Goal: Task Accomplishment & Management: Manage account settings

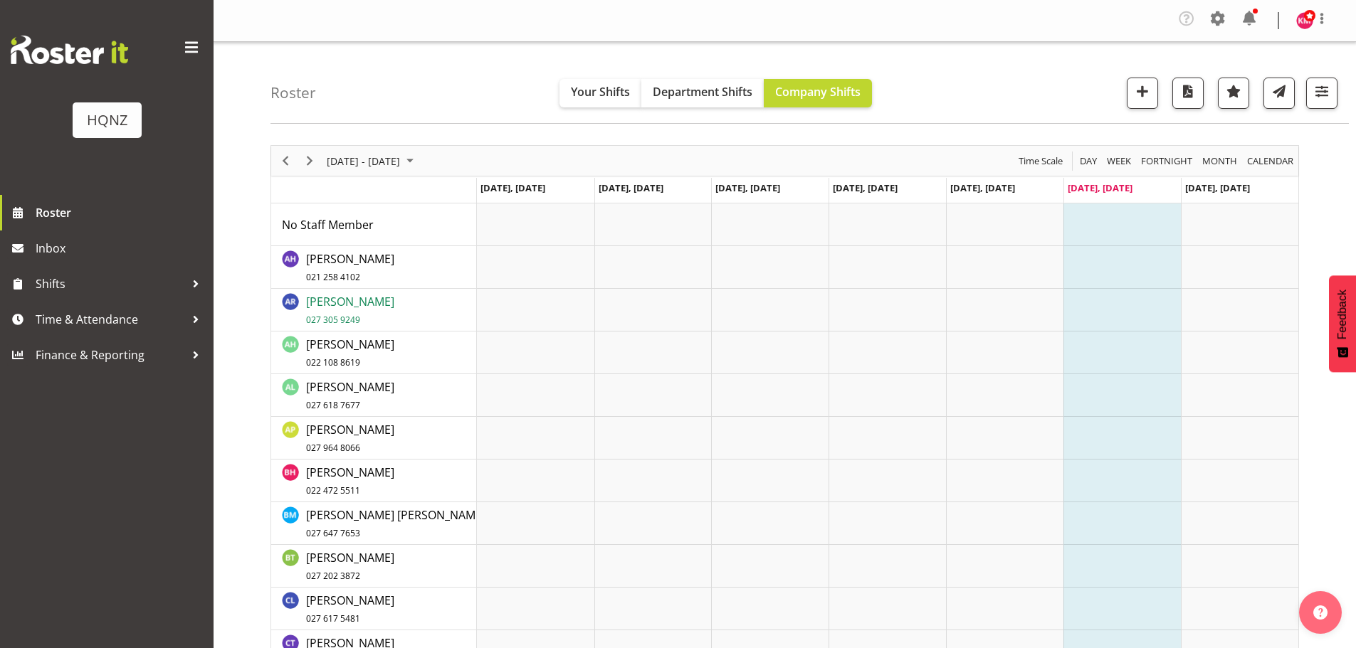
click at [381, 300] on span "Alex Romanytchev 027 305 9249" at bounding box center [350, 310] width 88 height 33
click at [308, 162] on span "Next" at bounding box center [309, 161] width 17 height 18
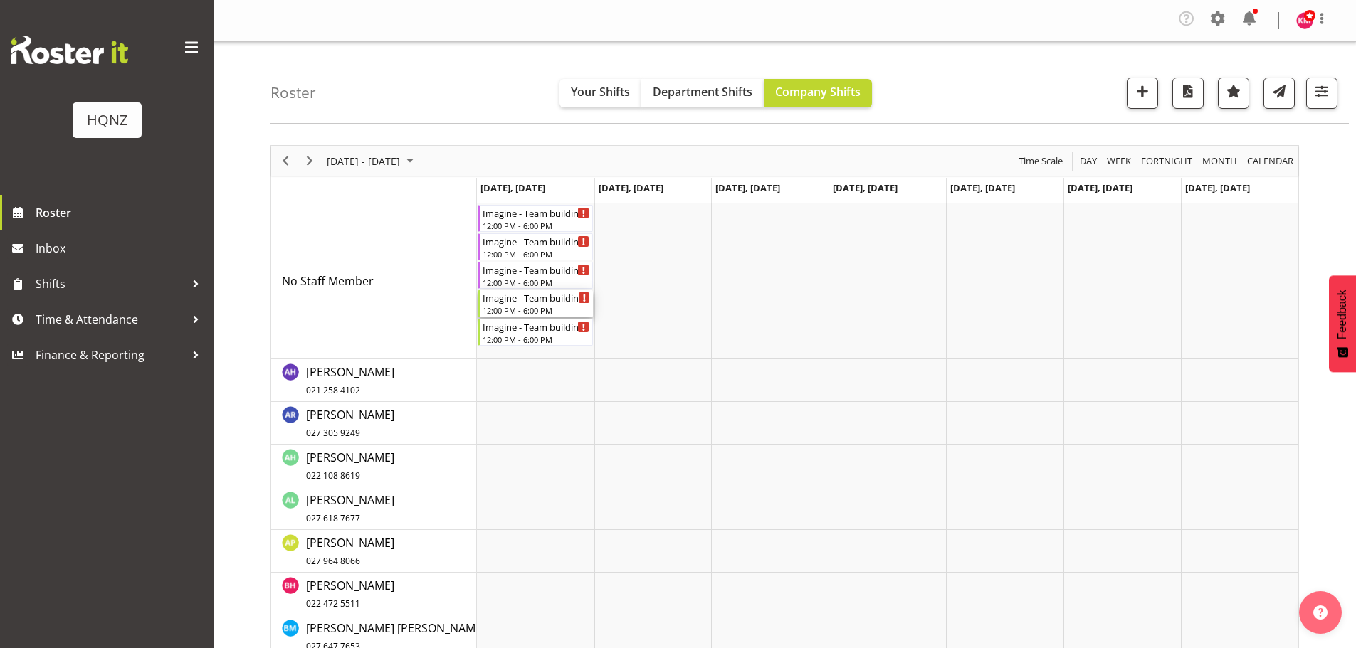
click at [529, 311] on div "12:00 PM - 6:00 PM" at bounding box center [537, 310] width 108 height 11
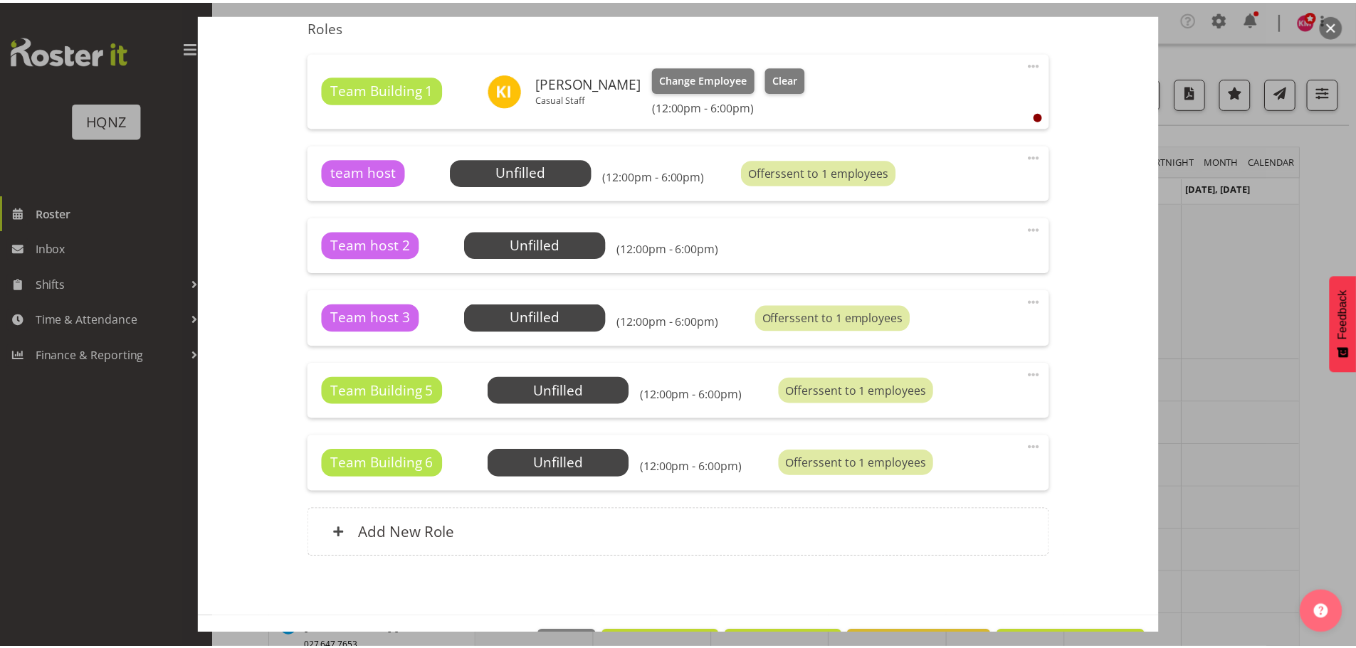
scroll to position [498, 0]
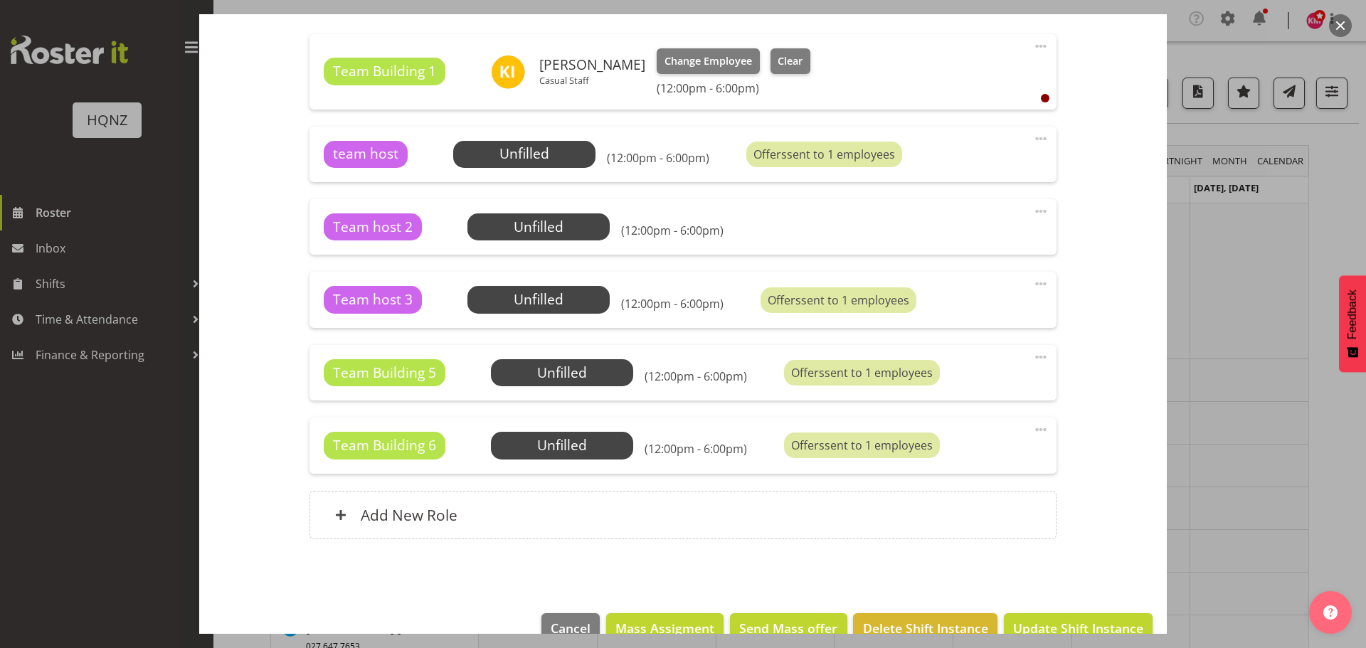
click at [1033, 357] on span at bounding box center [1041, 357] width 17 height 17
click at [937, 395] on link "Edit" at bounding box center [981, 392] width 137 height 26
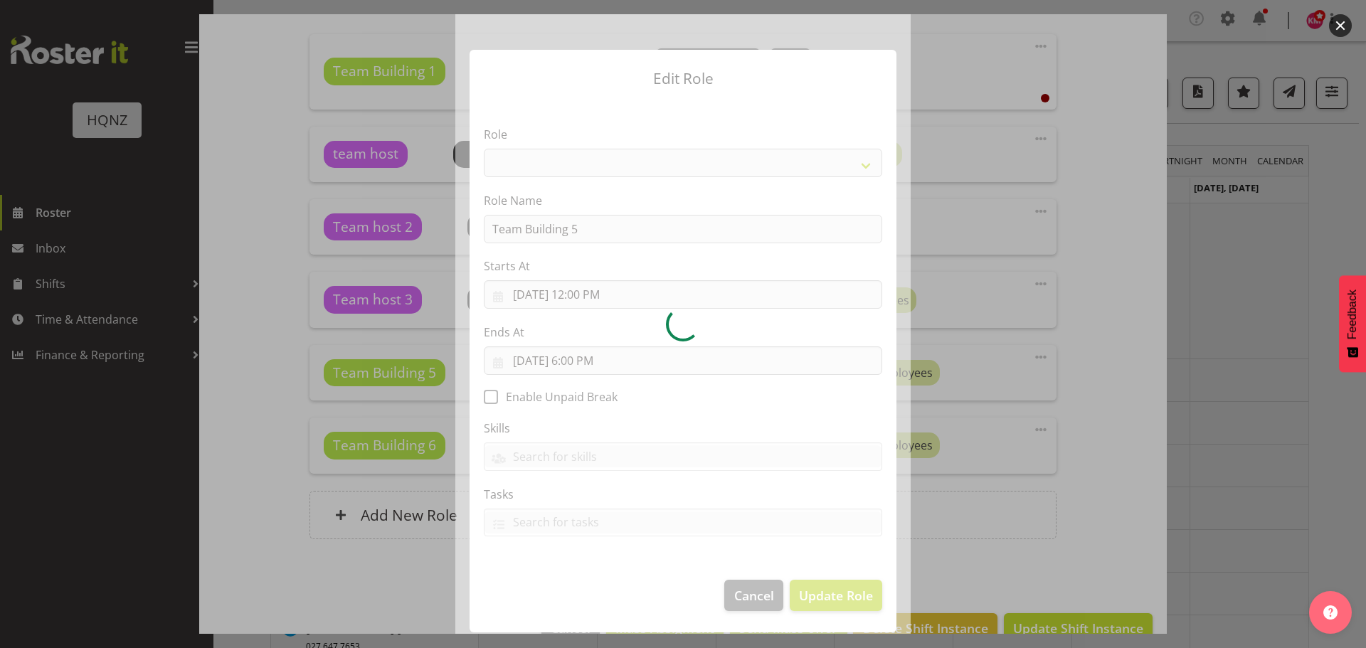
select select "253"
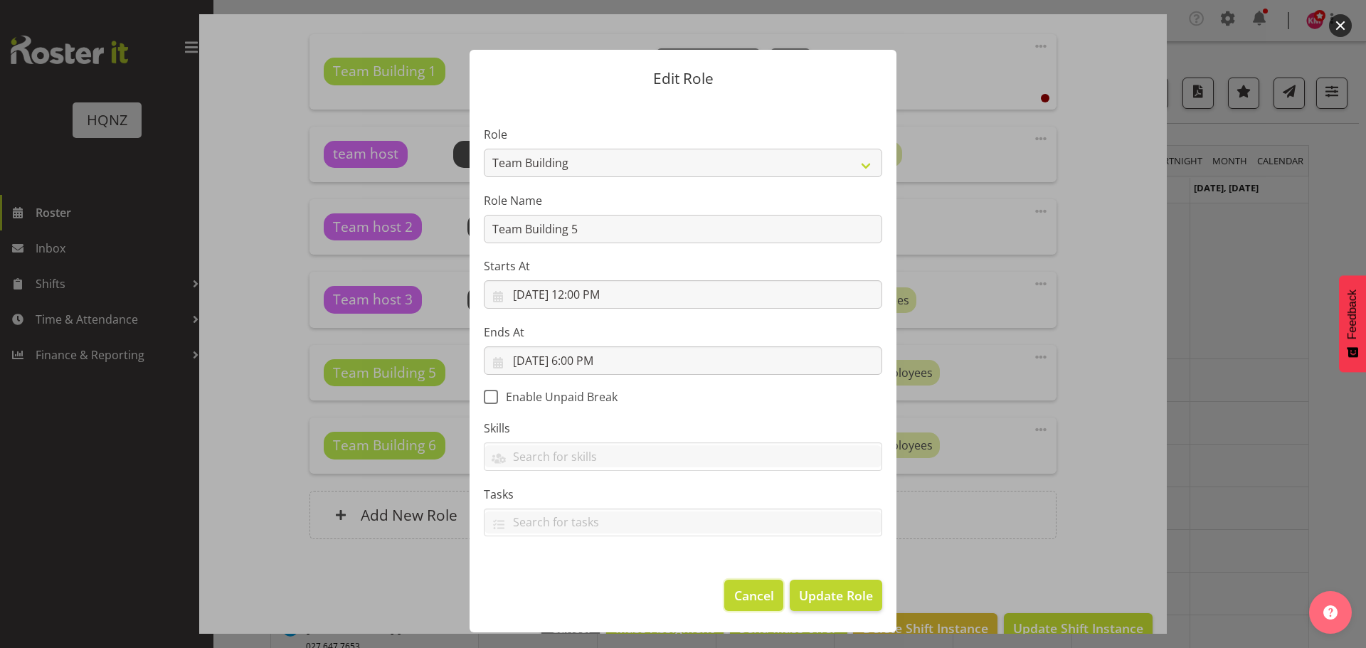
click at [753, 599] on span "Cancel" at bounding box center [754, 595] width 40 height 19
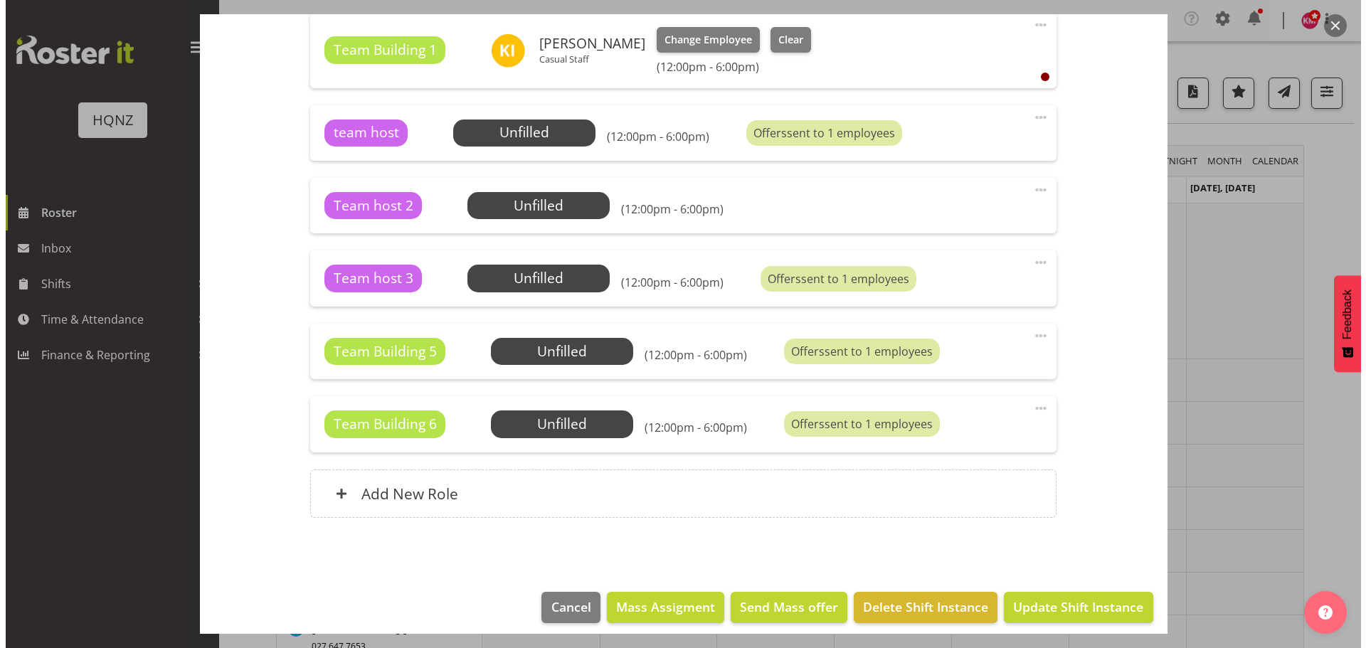
scroll to position [530, 0]
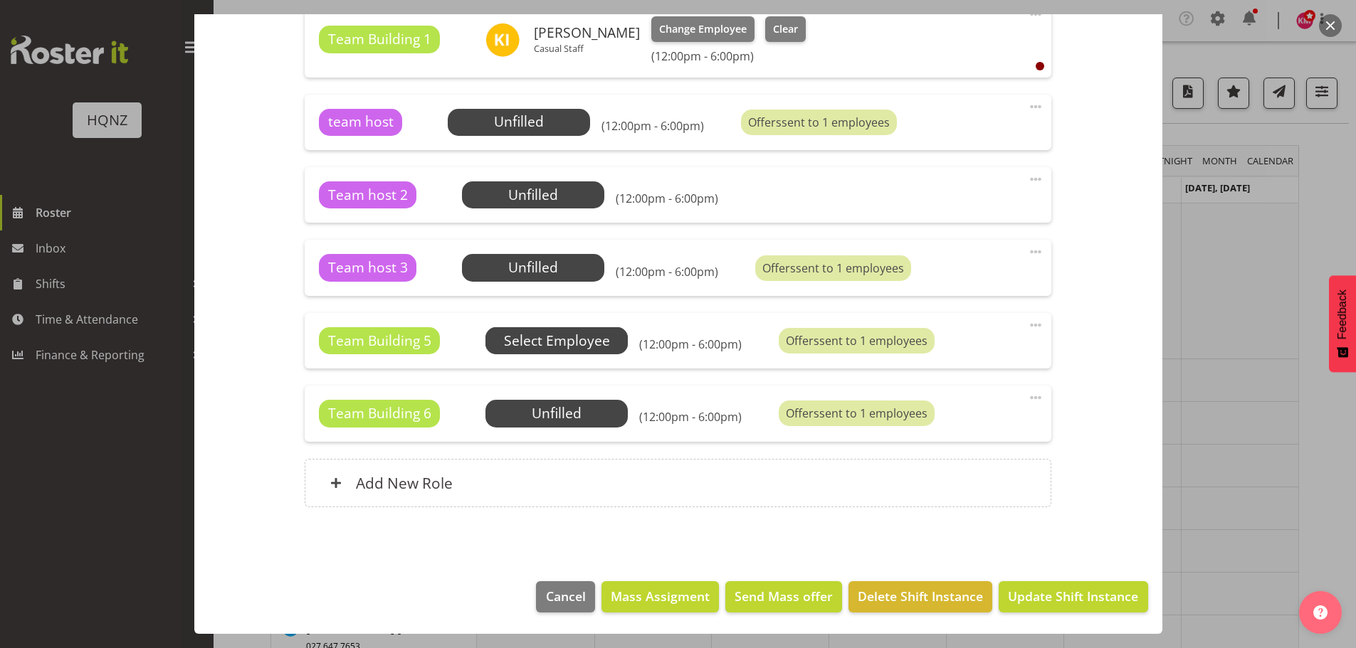
click at [0, 0] on span "Select Employee" at bounding box center [0, 0] width 0 height 0
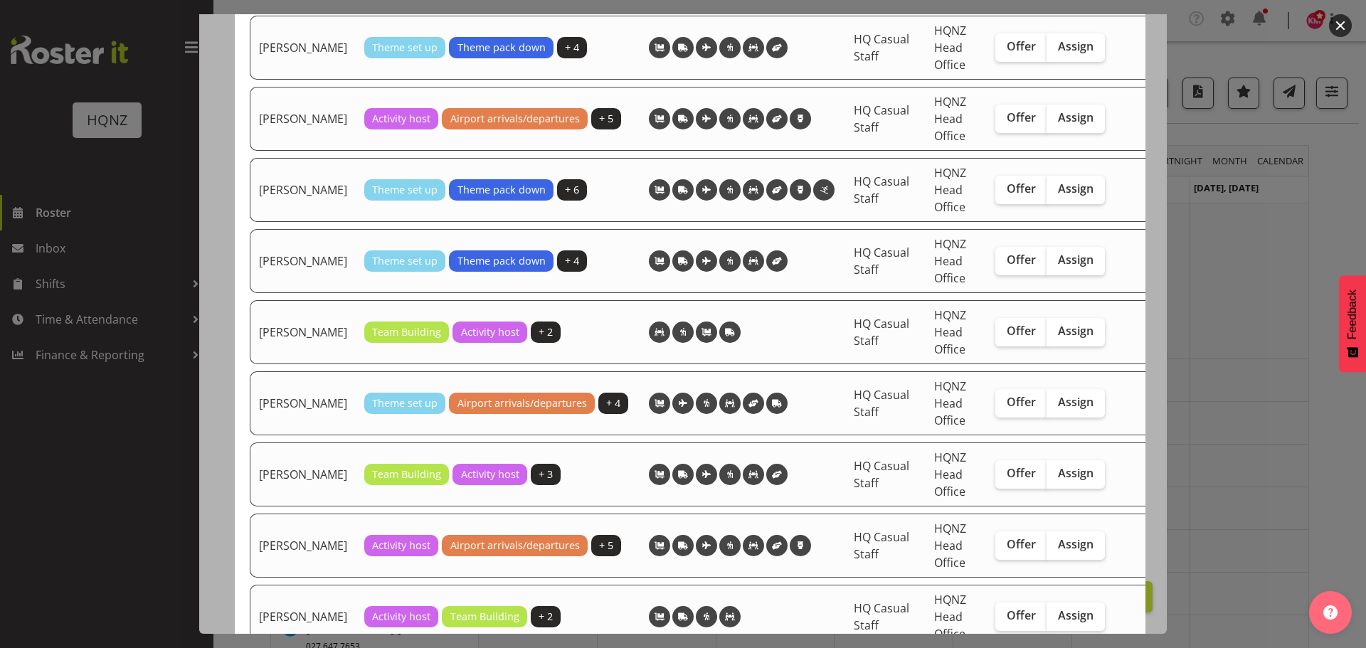
scroll to position [2277, 0]
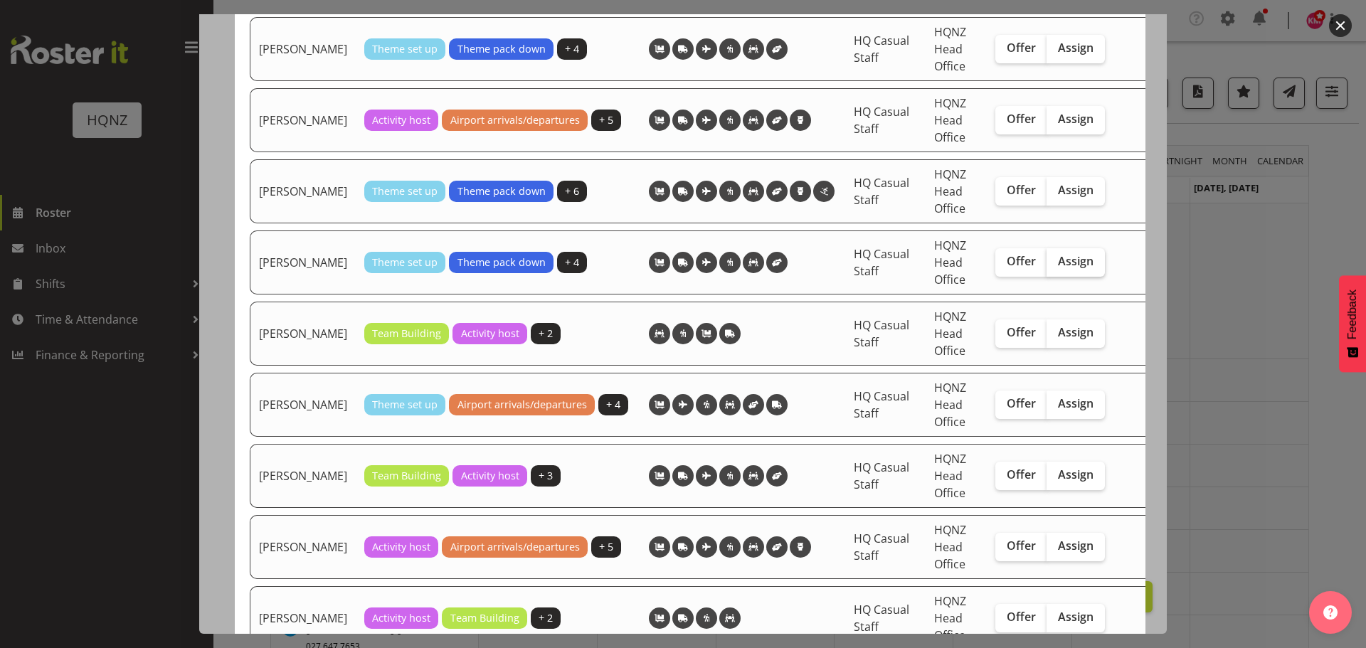
click at [1085, 277] on label "Assign" at bounding box center [1076, 262] width 58 height 28
click at [1056, 266] on input "Assign" at bounding box center [1051, 261] width 9 height 9
checkbox input "true"
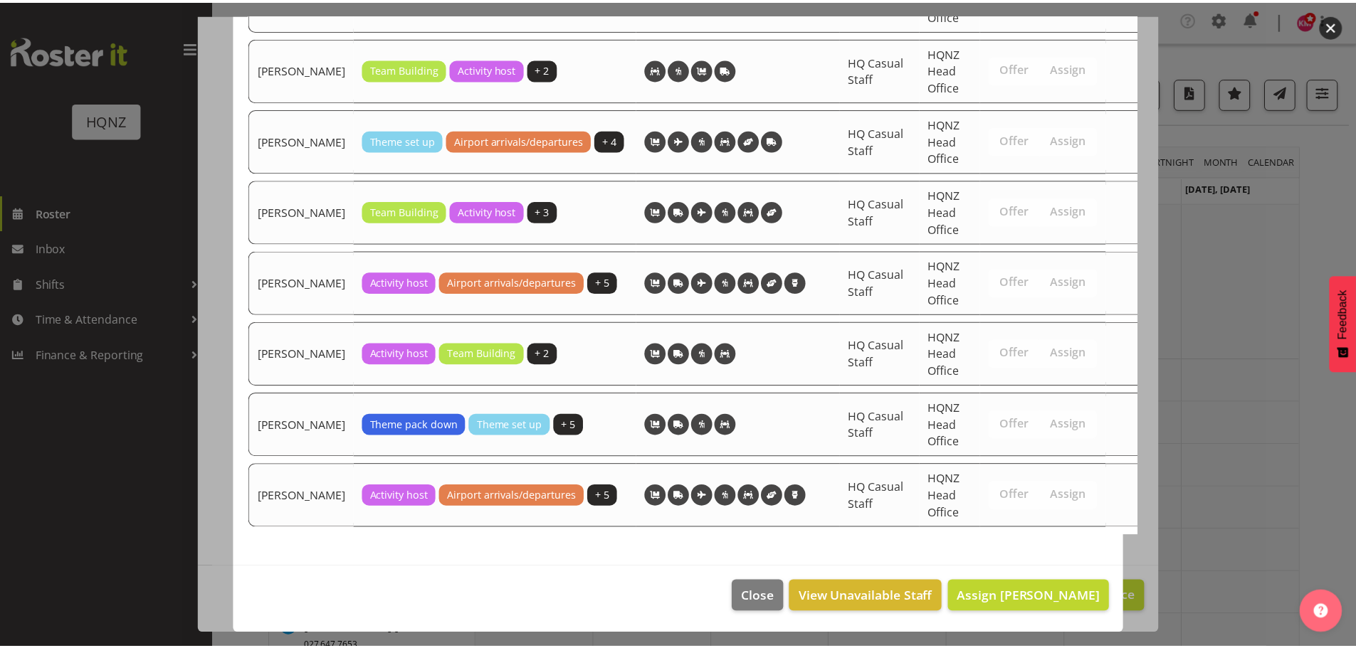
scroll to position [2586, 0]
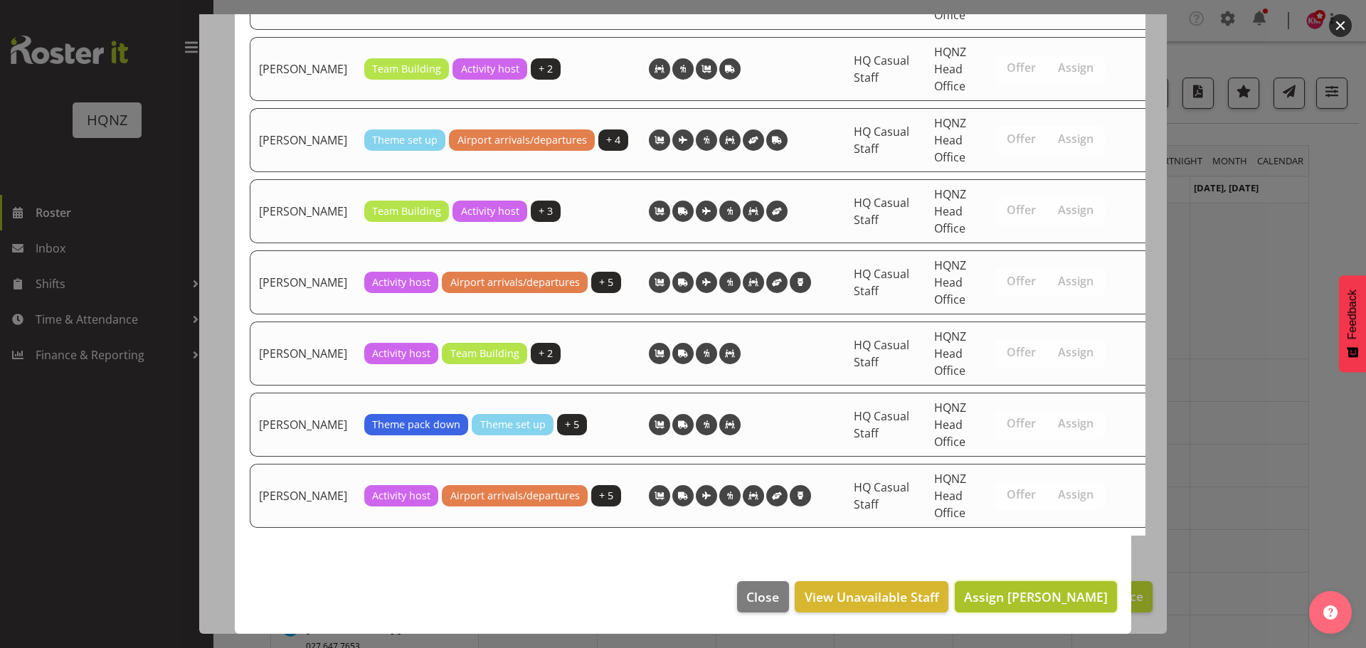
click at [1019, 589] on span "Assign Rebecca Shaw" at bounding box center [1036, 597] width 144 height 17
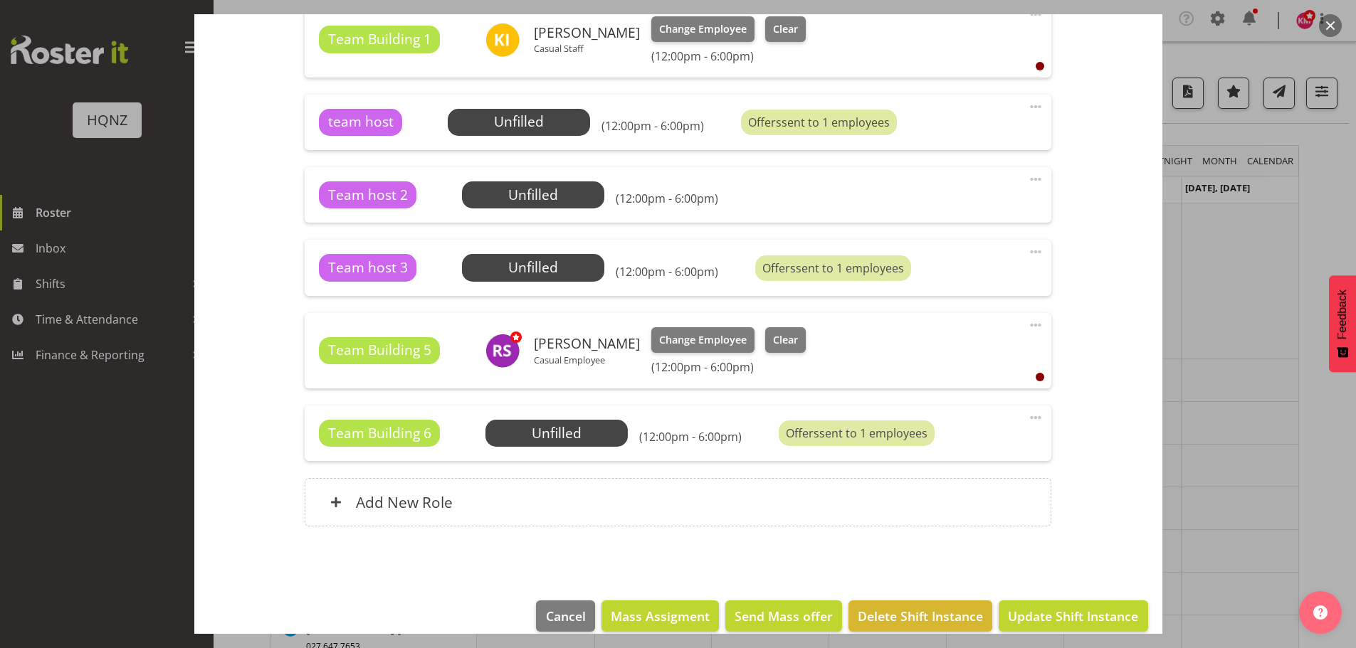
scroll to position [549, 0]
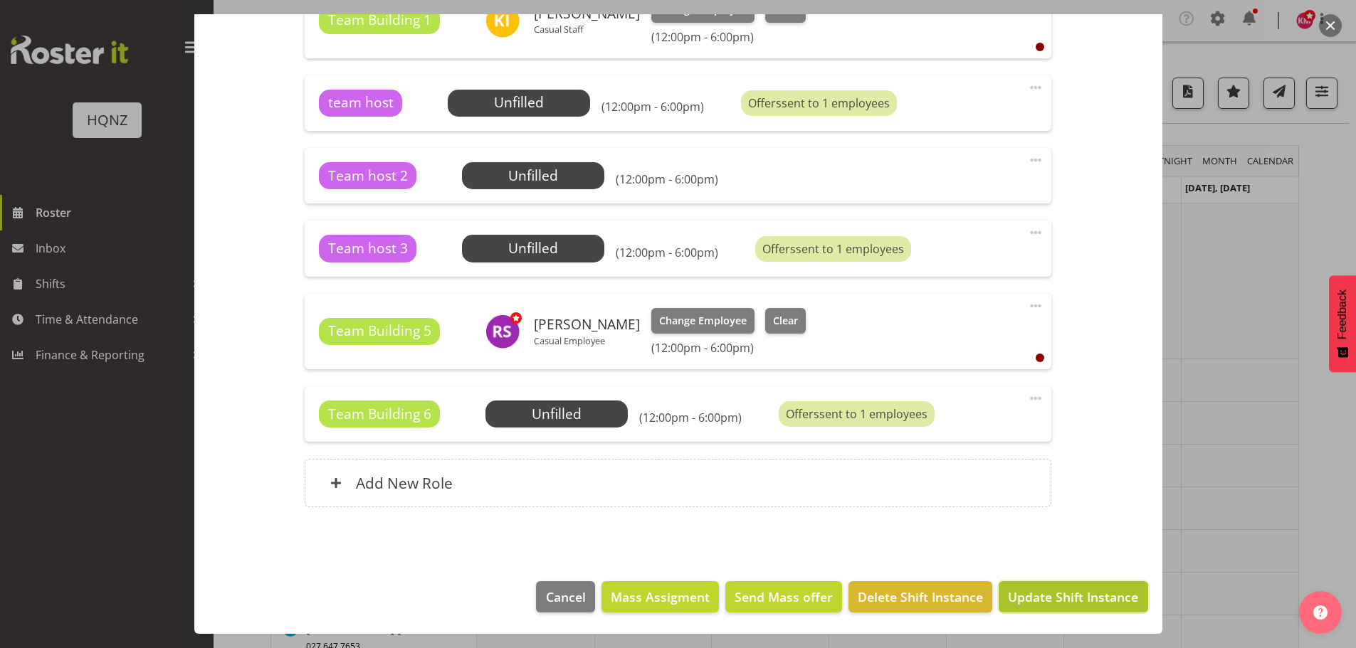
click at [1050, 598] on span "Update Shift Instance" at bounding box center [1073, 597] width 130 height 19
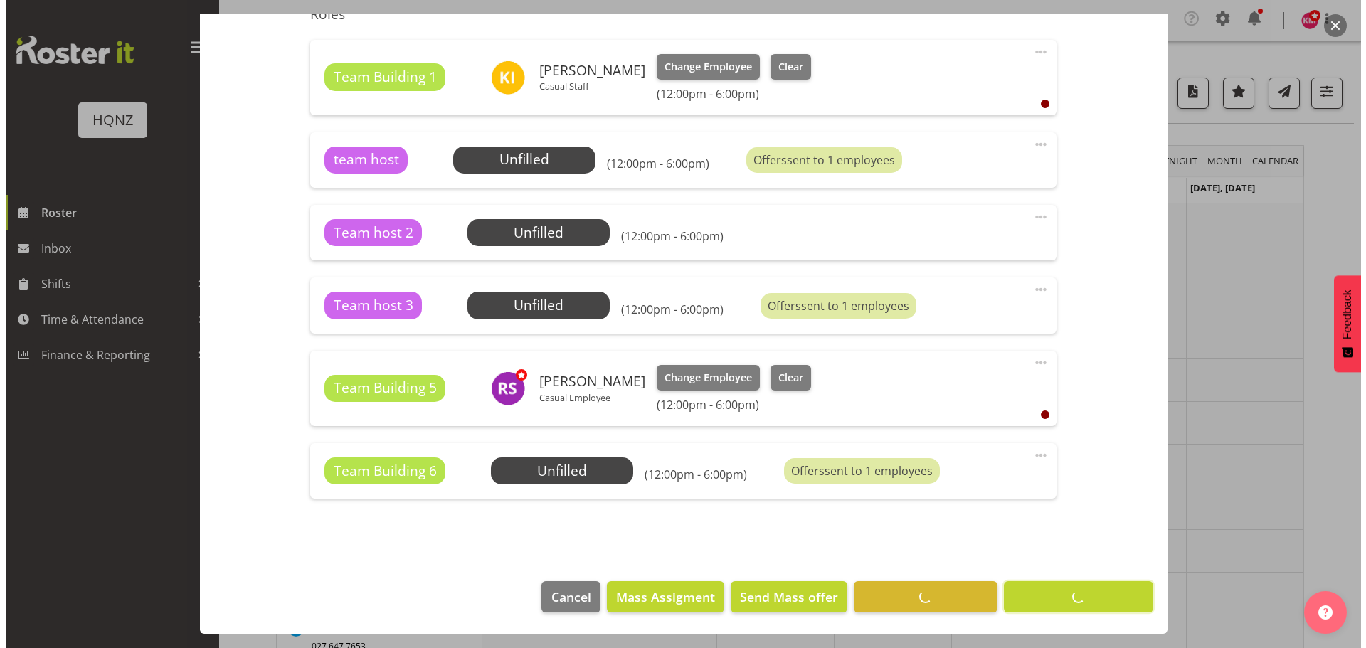
scroll to position [492, 0]
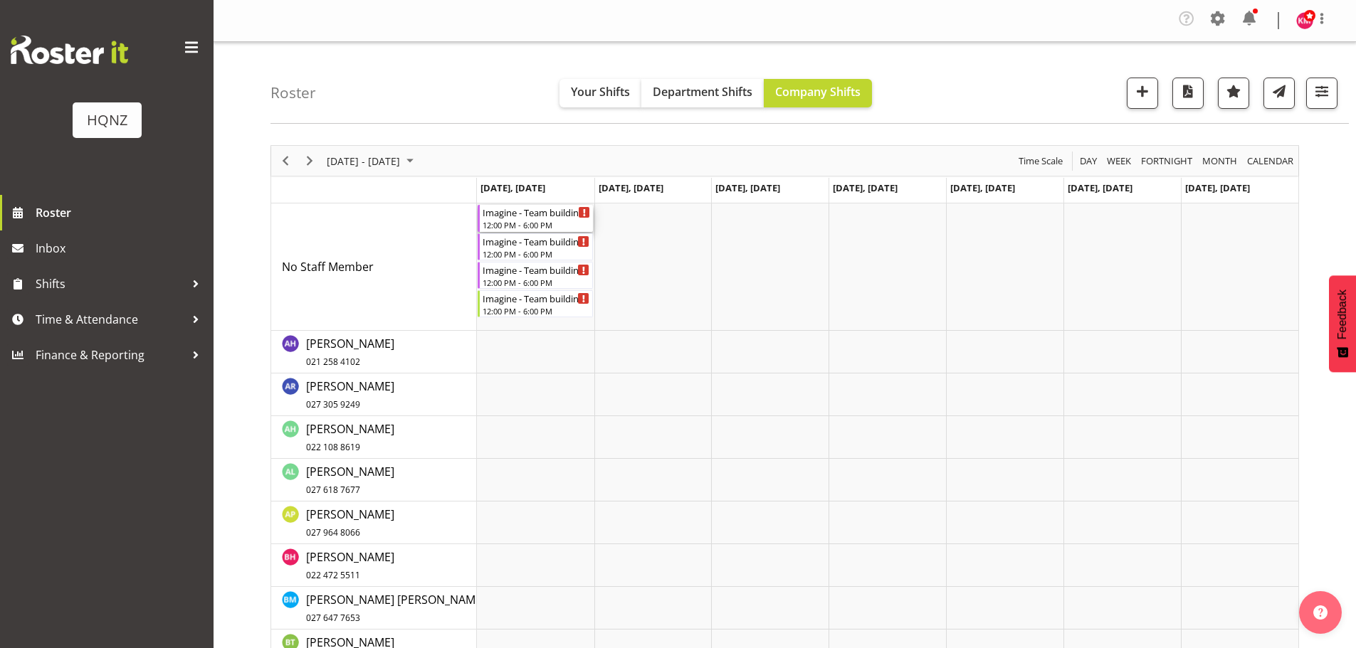
click at [542, 220] on div "12:00 PM - 6:00 PM" at bounding box center [537, 224] width 108 height 11
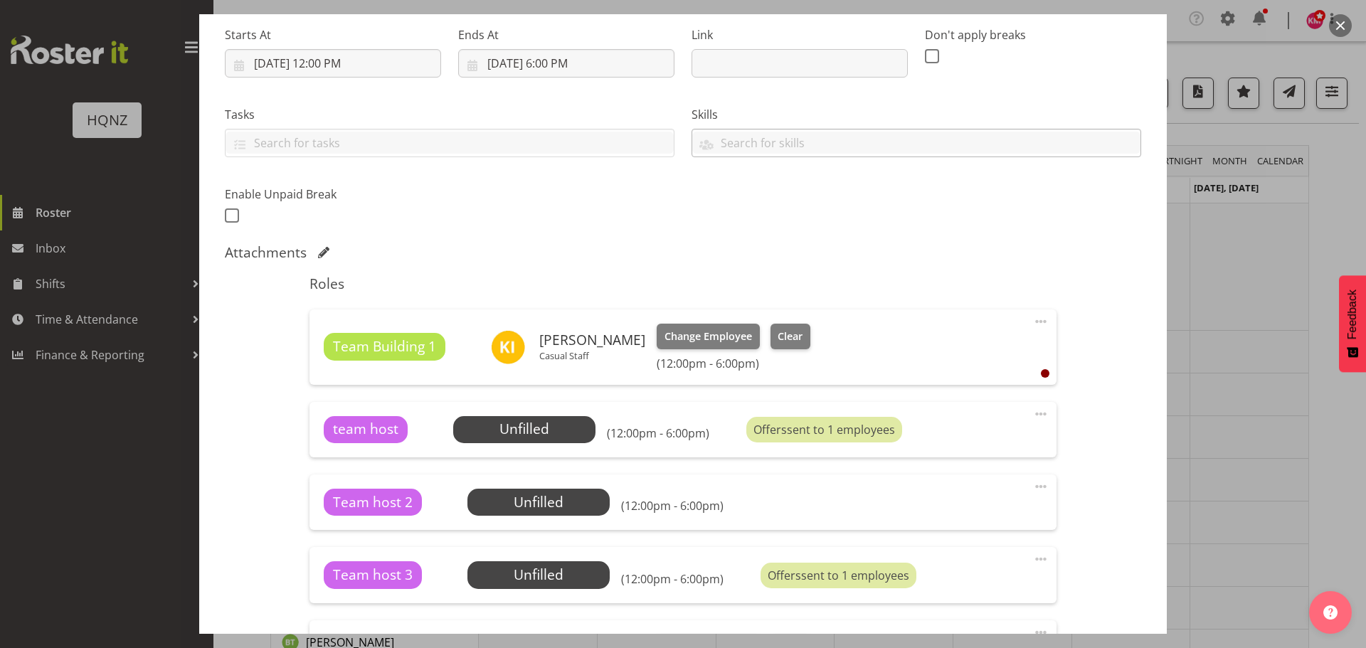
scroll to position [356, 0]
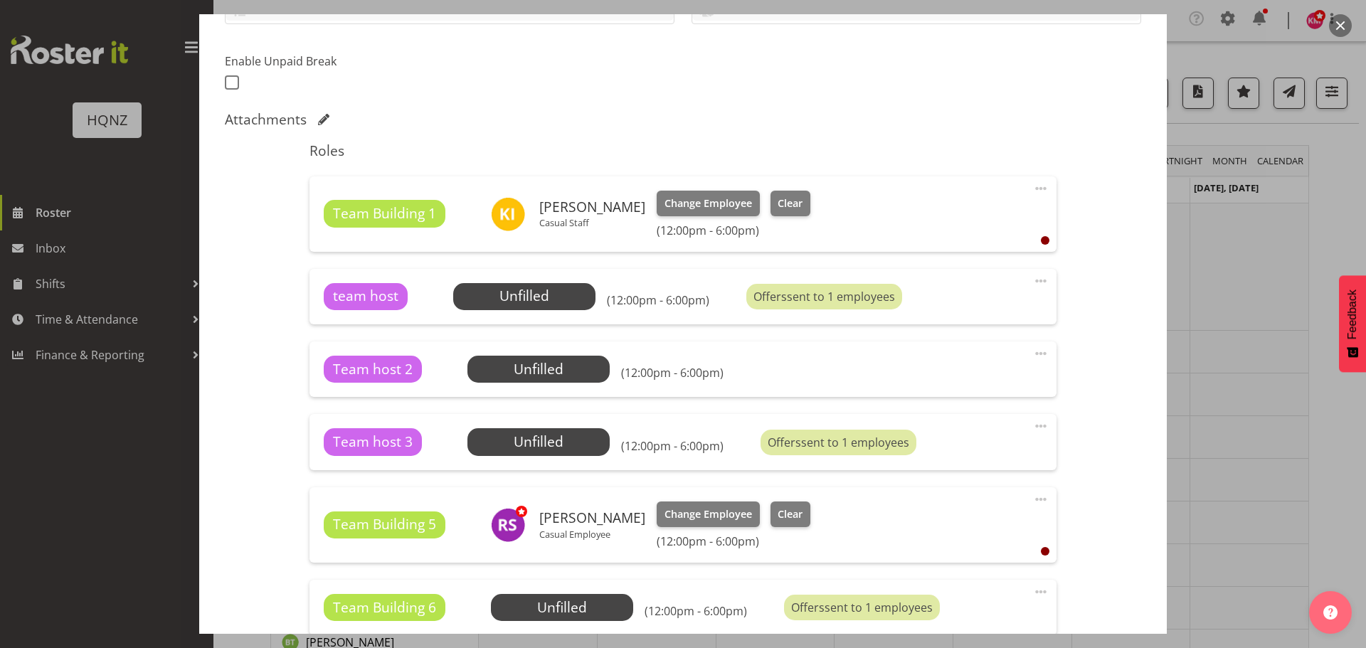
click at [1033, 284] on span at bounding box center [1041, 281] width 17 height 17
click at [956, 368] on link "Delete" at bounding box center [981, 367] width 137 height 26
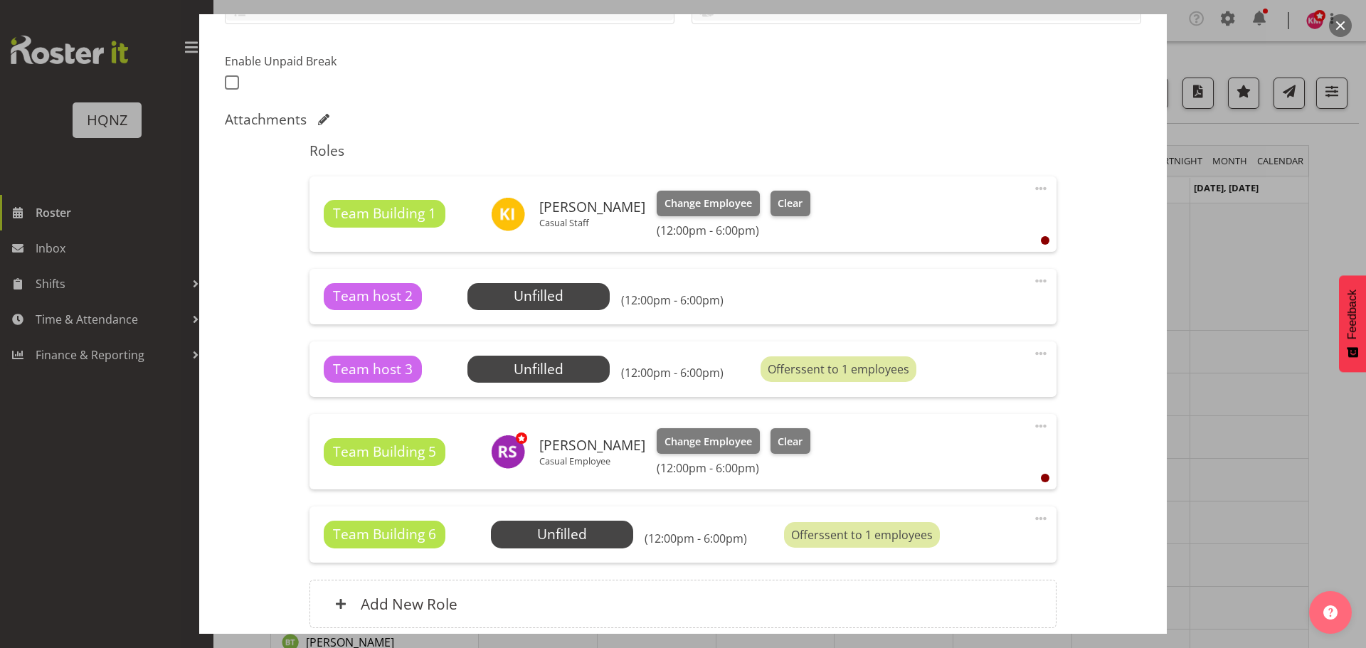
click at [1033, 283] on span at bounding box center [1041, 281] width 17 height 17
click at [975, 369] on link "Delete" at bounding box center [981, 367] width 137 height 26
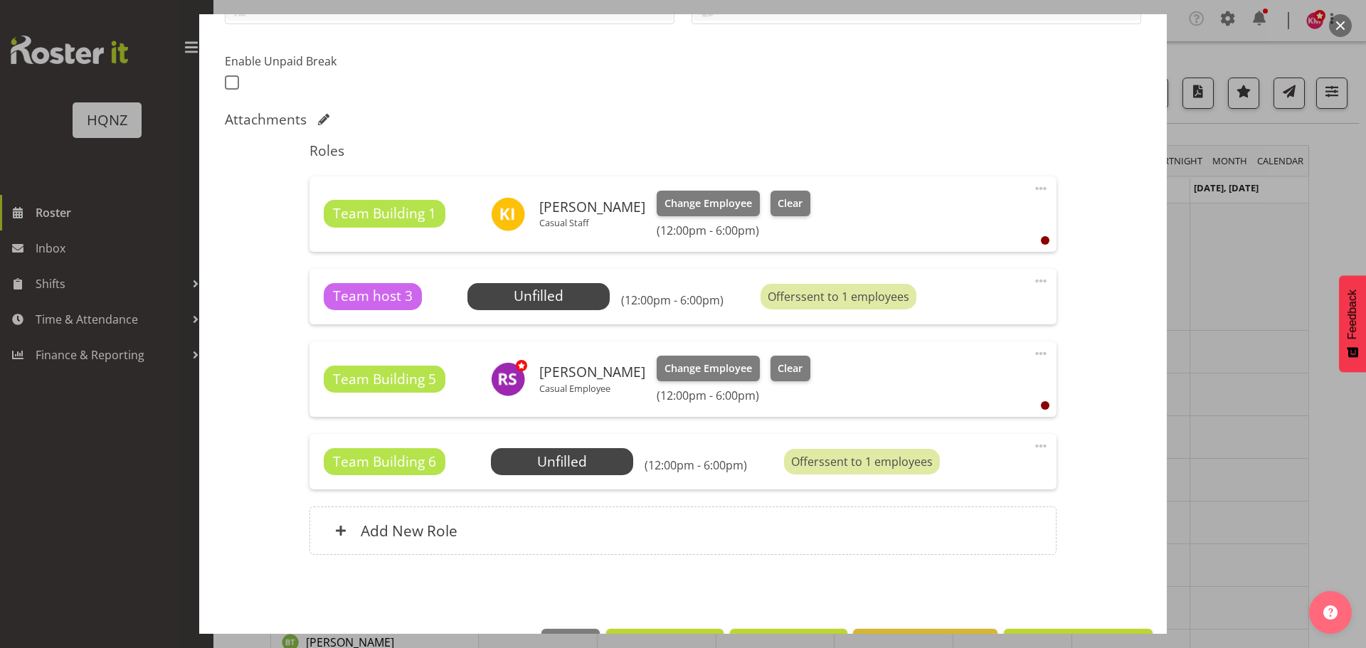
click at [1033, 282] on span at bounding box center [1041, 281] width 17 height 17
click at [981, 367] on link "Delete" at bounding box center [981, 367] width 137 height 26
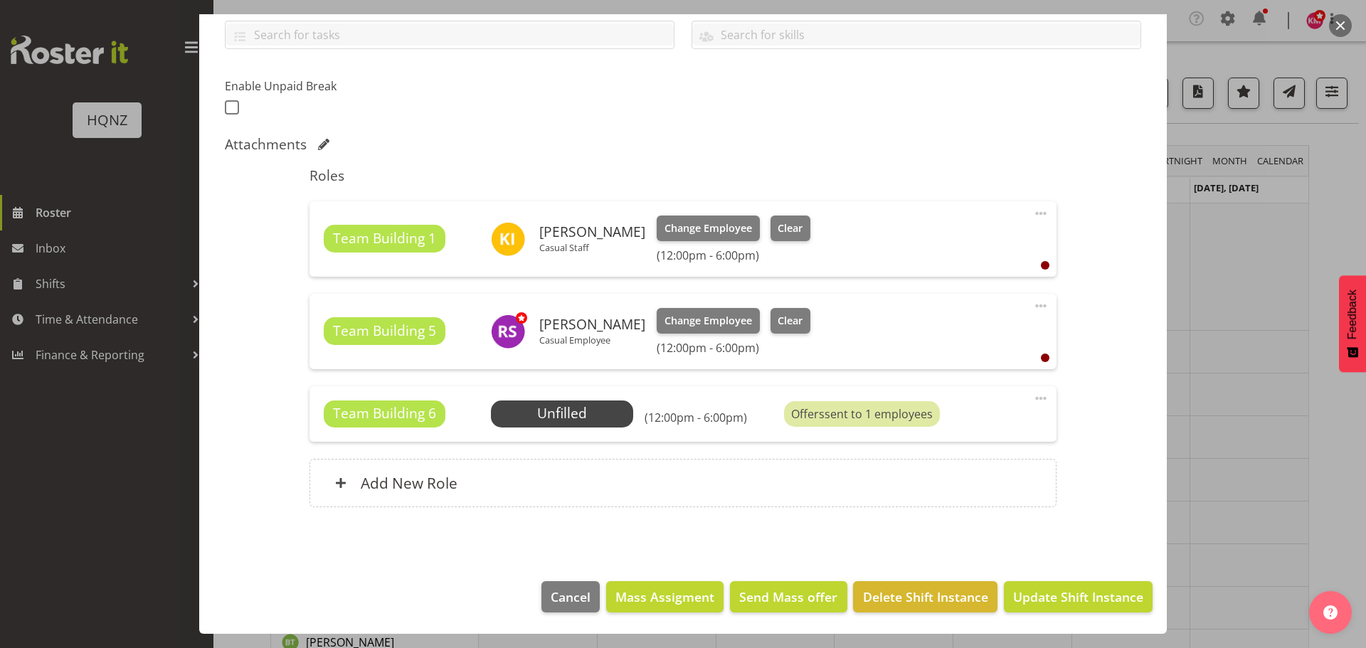
scroll to position [331, 0]
click at [1033, 399] on span at bounding box center [1041, 398] width 17 height 17
drag, startPoint x: 942, startPoint y: 483, endPoint x: 996, endPoint y: 522, distance: 67.3
click at [942, 484] on link "Delete" at bounding box center [981, 484] width 137 height 26
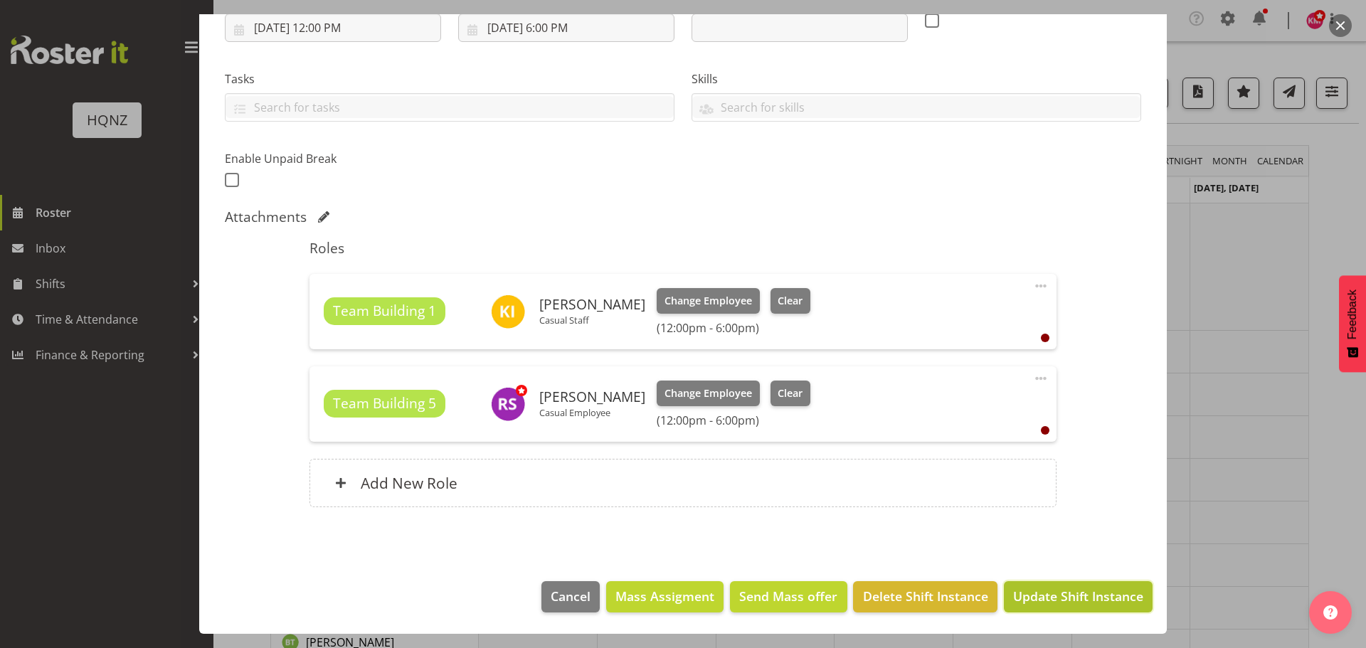
click at [1064, 599] on span "Update Shift Instance" at bounding box center [1078, 596] width 130 height 19
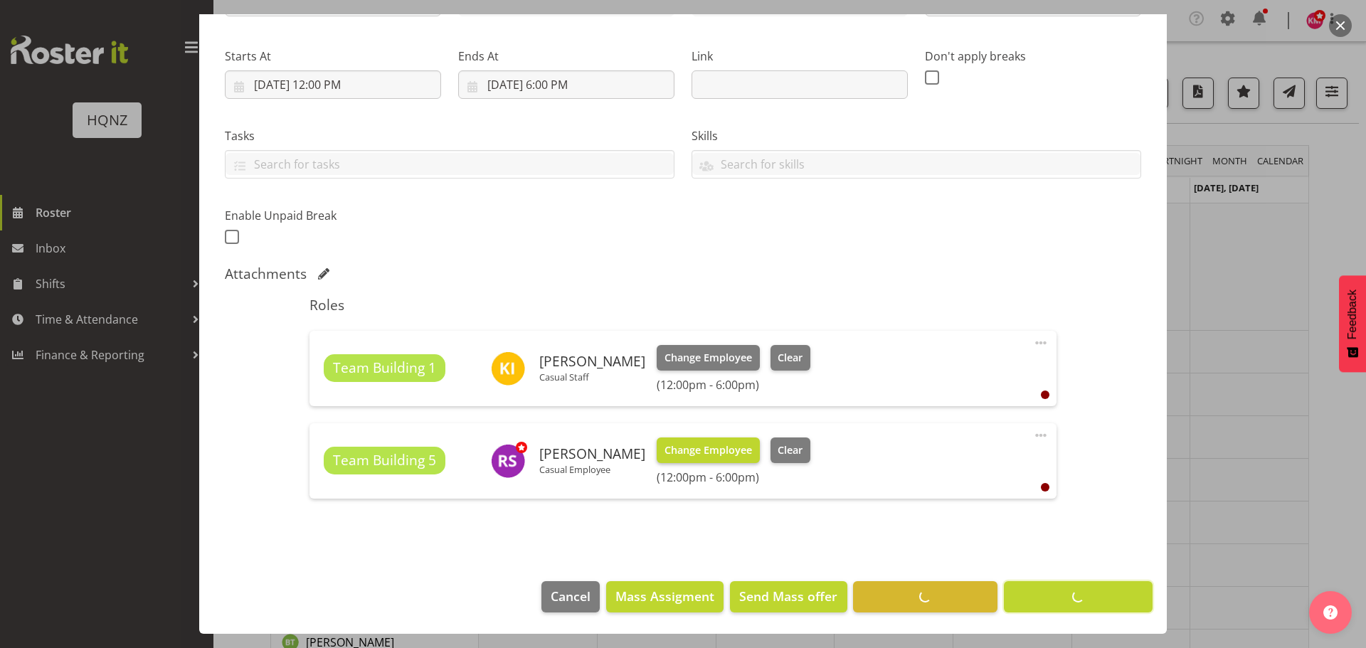
scroll to position [201, 0]
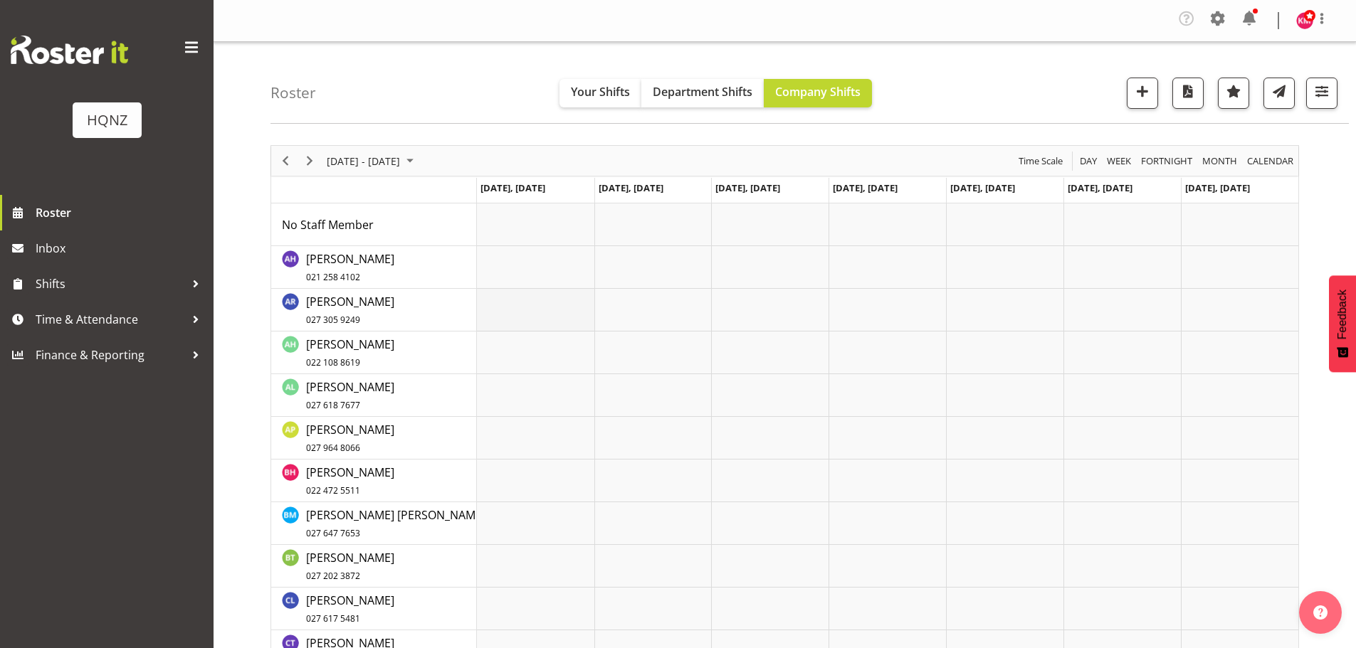
click at [519, 314] on td "Timeline Week of September 9, 2025" at bounding box center [535, 310] width 117 height 43
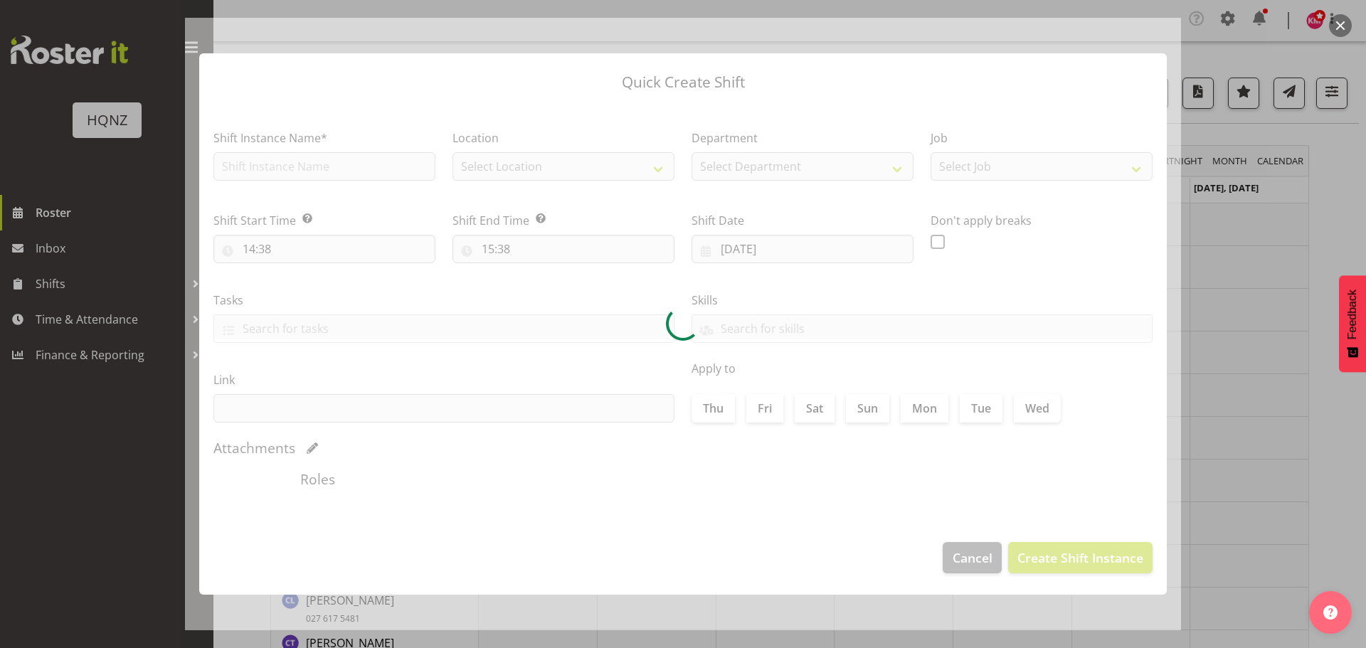
type input "04/09/2025"
checkbox input "true"
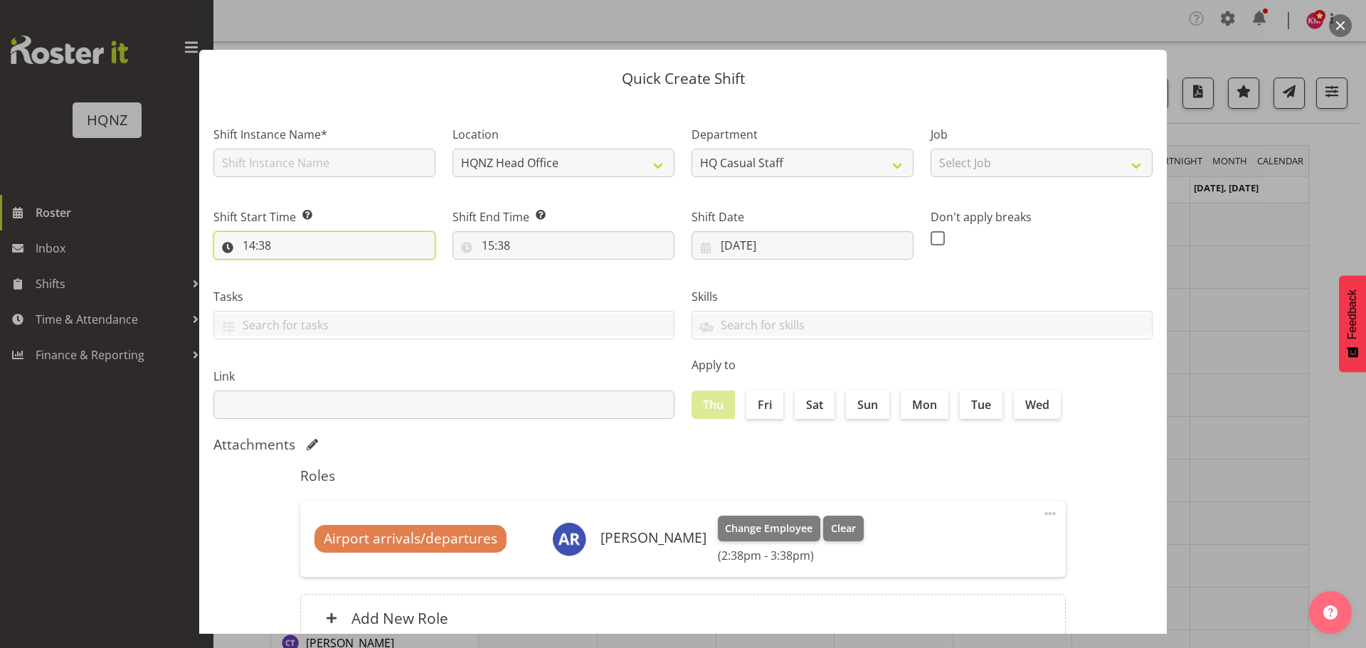
click at [295, 248] on input "14:38" at bounding box center [324, 245] width 222 height 28
click at [314, 283] on select "00 01 02 03 04 05 06 07 08 09 10 11 12 13 14 15 16 17 18 19 20 21 22 23" at bounding box center [311, 282] width 32 height 28
select select "16"
click at [295, 268] on select "00 01 02 03 04 05 06 07 08 09 10 11 12 13 14 15 16 17 18 19 20 21 22 23" at bounding box center [311, 282] width 32 height 28
type input "16:38"
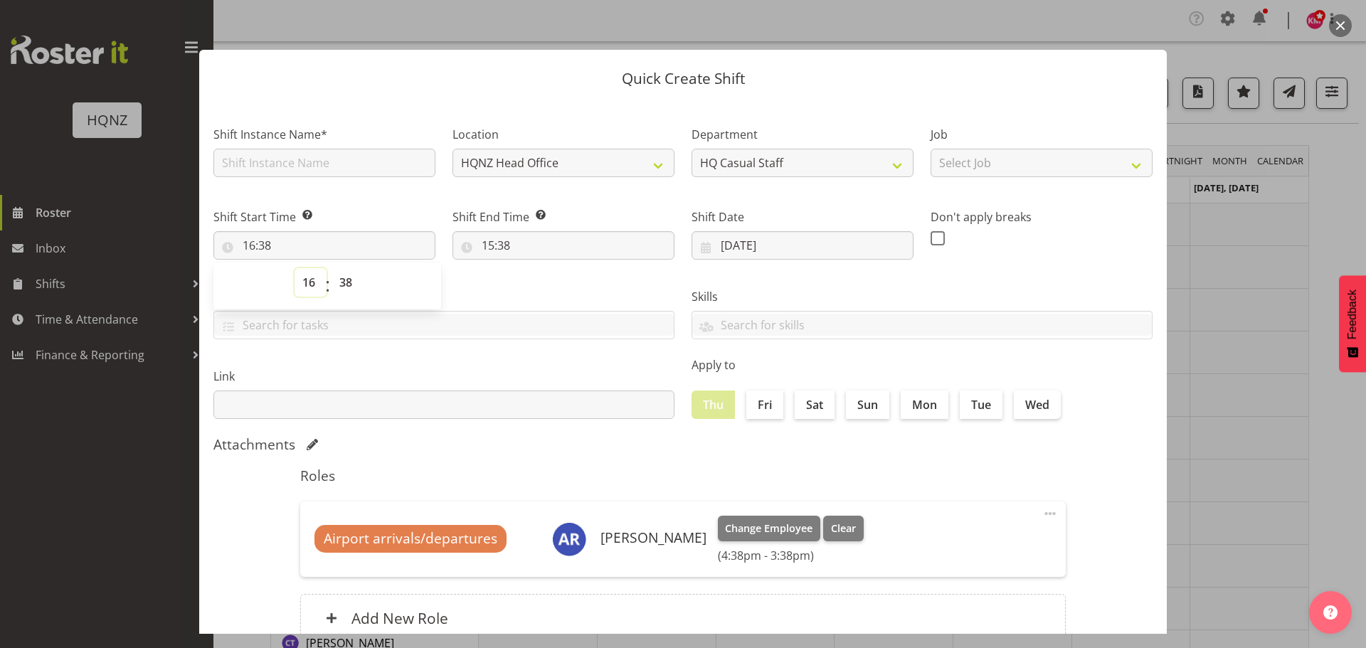
click at [302, 285] on select "00 01 02 03 04 05 06 07 08 09 10 11 12 13 14 15 16 17 18 19 20 21 22 23" at bounding box center [311, 282] width 32 height 28
select select "15"
click at [295, 268] on select "00 01 02 03 04 05 06 07 08 09 10 11 12 13 14 15 16 17 18 19 20 21 22 23" at bounding box center [311, 282] width 32 height 28
type input "15:38"
click at [349, 285] on select "00 01 02 03 04 05 06 07 08 09 10 11 12 13 14 15 16 17 18 19 20 21 22 23 24 25 2…" at bounding box center [348, 282] width 32 height 28
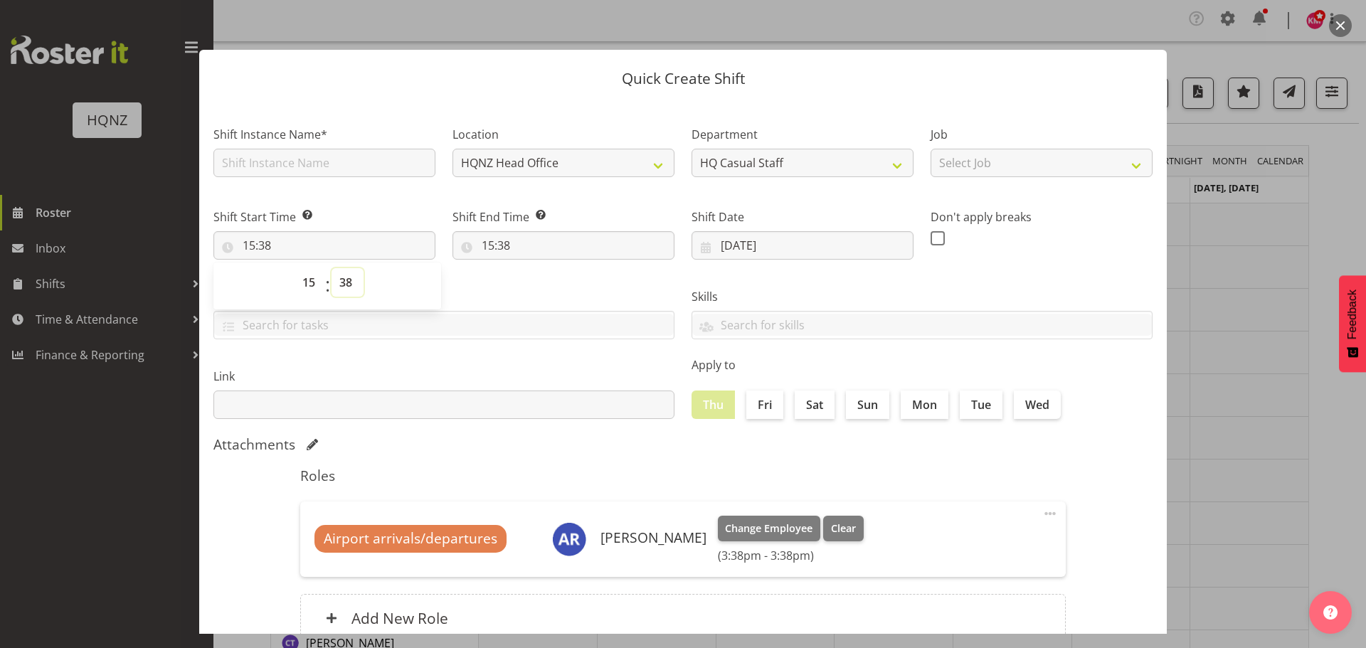
select select "0"
click at [332, 268] on select "00 01 02 03 04 05 06 07 08 09 10 11 12 13 14 15 16 17 18 19 20 21 22 23 24 25 2…" at bounding box center [348, 282] width 32 height 28
type input "15:00"
click at [500, 240] on input "15:38" at bounding box center [564, 245] width 222 height 28
click at [549, 282] on select "00 01 02 03 04 05 06 07 08 09 10 11 12 13 14 15 16 17 18 19 20 21 22 23" at bounding box center [550, 282] width 32 height 28
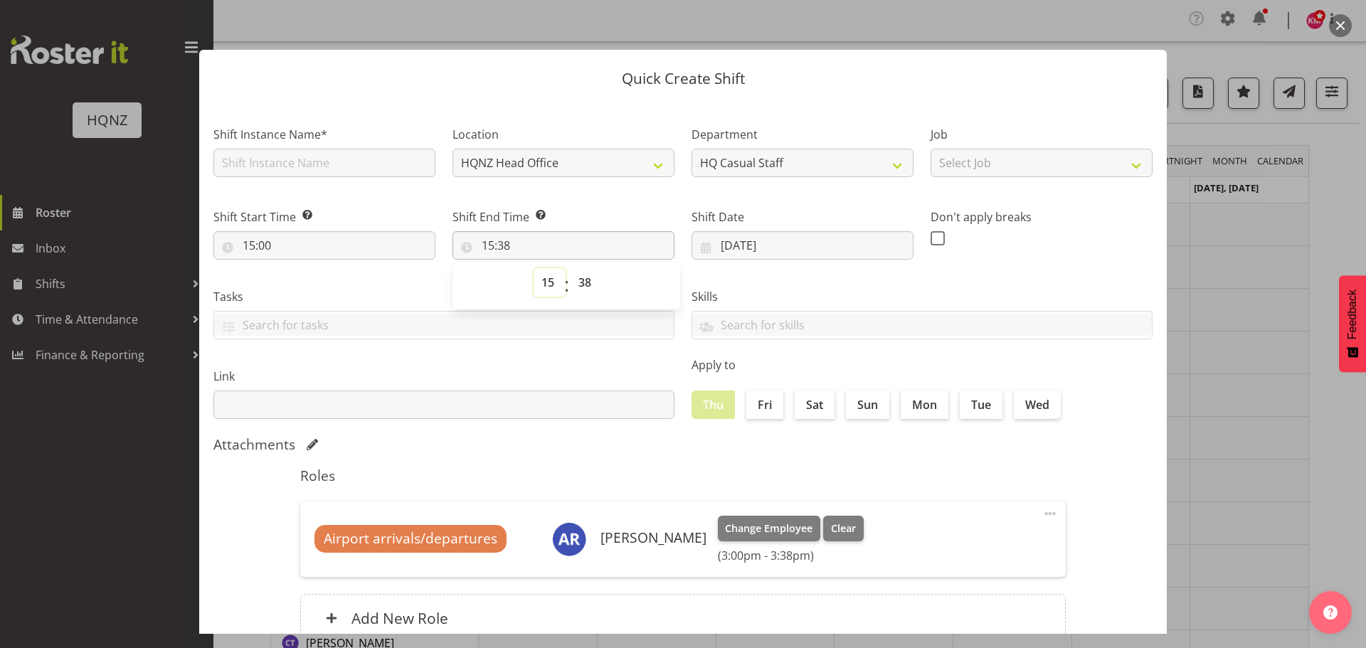
select select "18"
click at [534, 268] on select "00 01 02 03 04 05 06 07 08 09 10 11 12 13 14 15 16 17 18 19 20 21 22 23" at bounding box center [550, 282] width 32 height 28
type input "18:38"
click at [577, 288] on select "00 01 02 03 04 05 06 07 08 09 10 11 12 13 14 15 16 17 18 19 20 21 22 23 24 25 2…" at bounding box center [587, 282] width 32 height 28
select select "0"
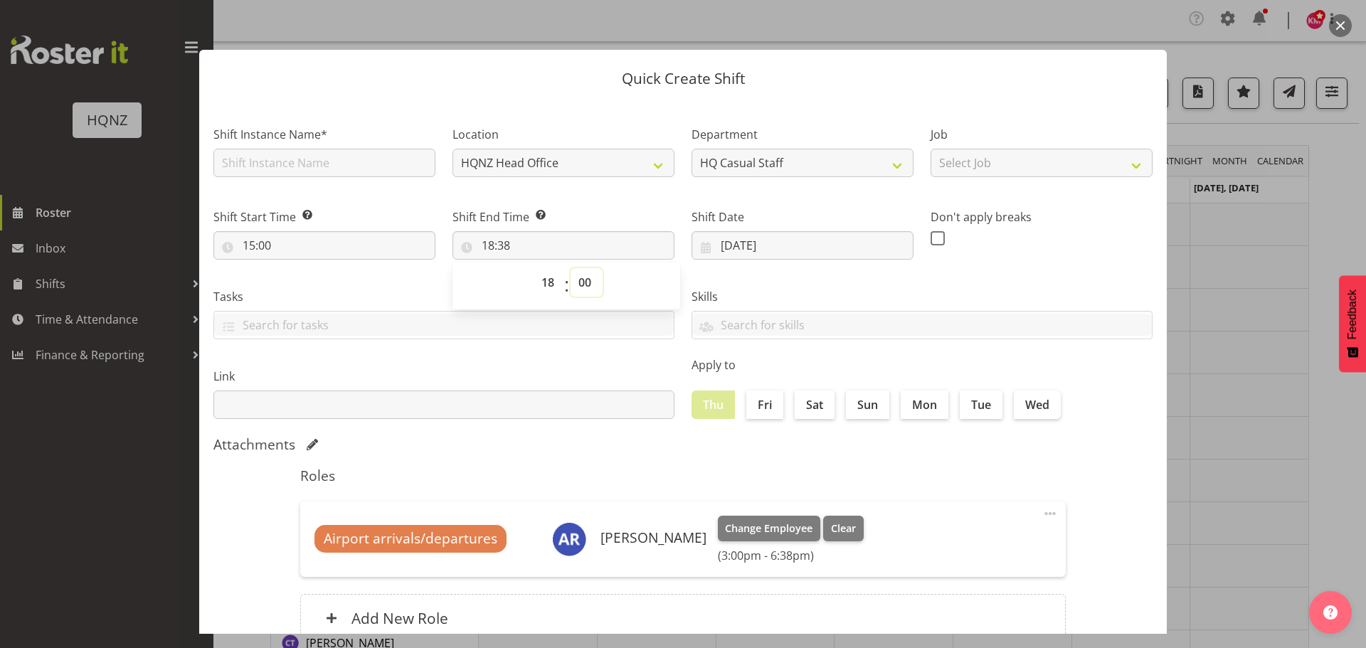
click at [571, 268] on select "00 01 02 03 04 05 06 07 08 09 10 11 12 13 14 15 16 17 18 19 20 21 22 23 24 25 2…" at bounding box center [587, 282] width 32 height 28
type input "18:00"
click at [349, 157] on input "text" at bounding box center [324, 163] width 222 height 28
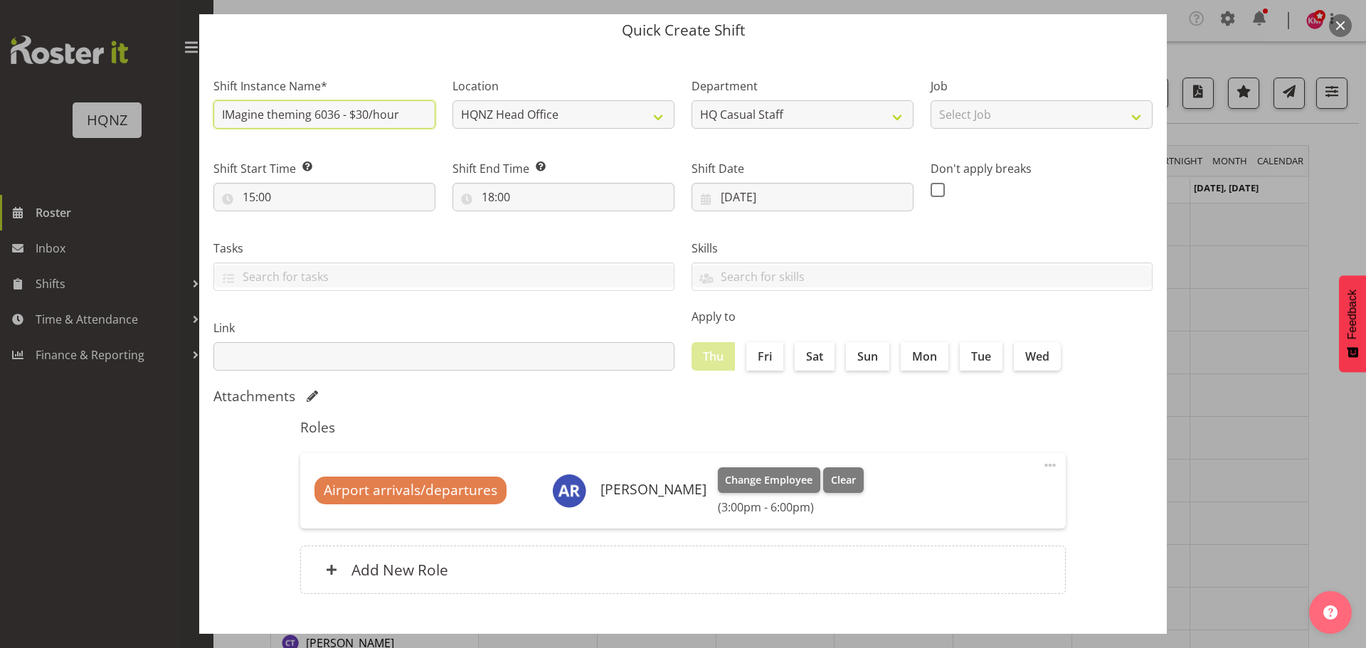
scroll to position [107, 0]
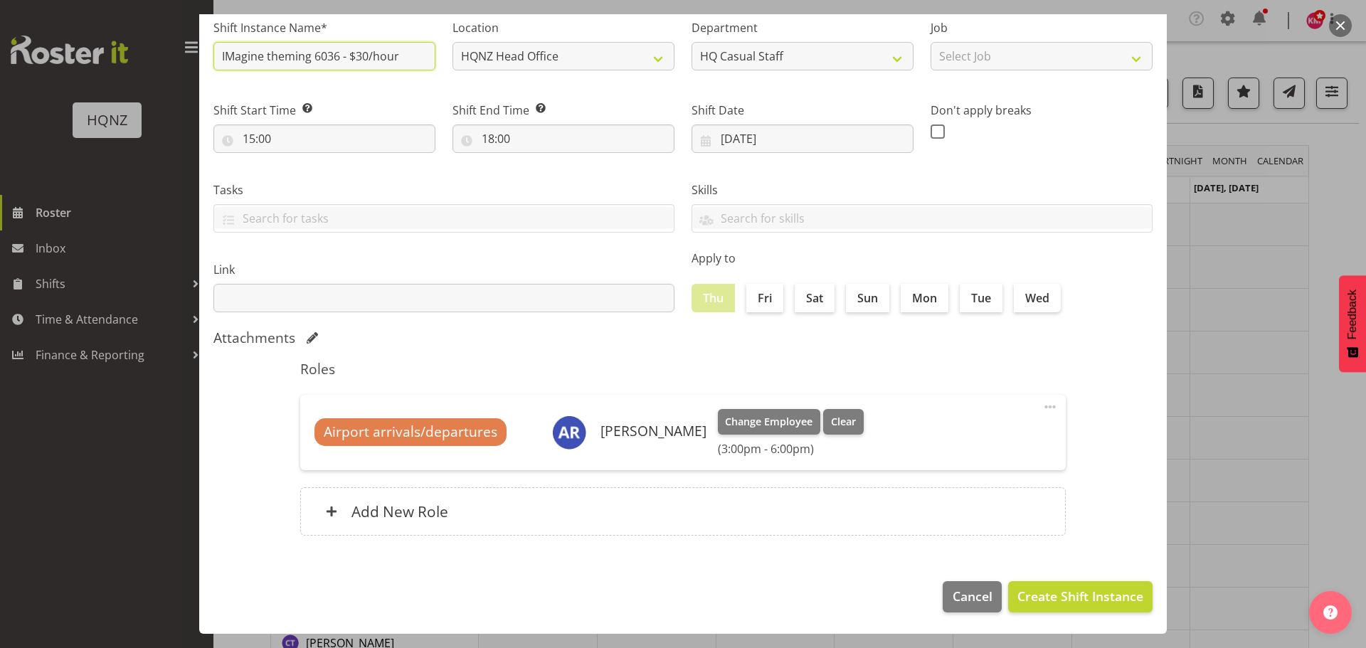
drag, startPoint x: 409, startPoint y: 57, endPoint x: 206, endPoint y: 58, distance: 203.5
click at [206, 58] on div "Shift Instance Name* IMagine theming 6036 - $30/hour" at bounding box center [324, 40] width 239 height 83
type input "IMagine theming 6036 - $30/hour"
click at [1040, 599] on span "Create Shift Instance" at bounding box center [1081, 596] width 126 height 19
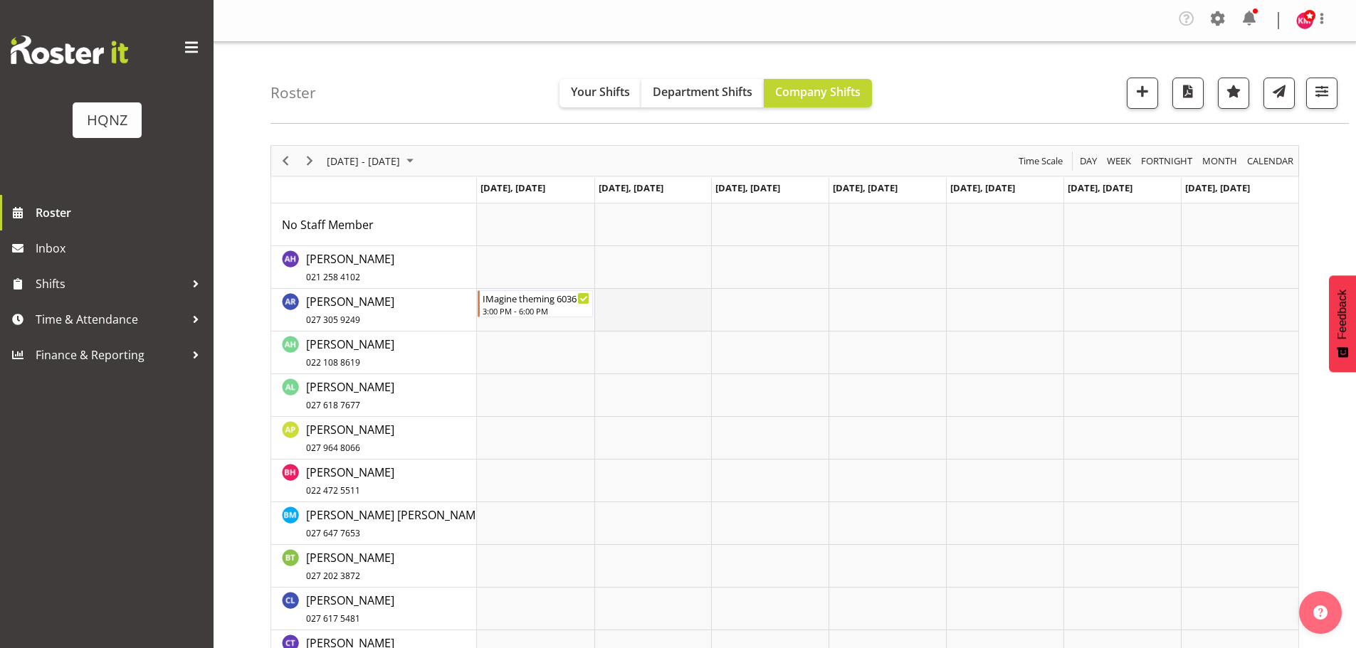
click at [620, 302] on td "Timeline Week of September 9, 2025" at bounding box center [652, 310] width 117 height 43
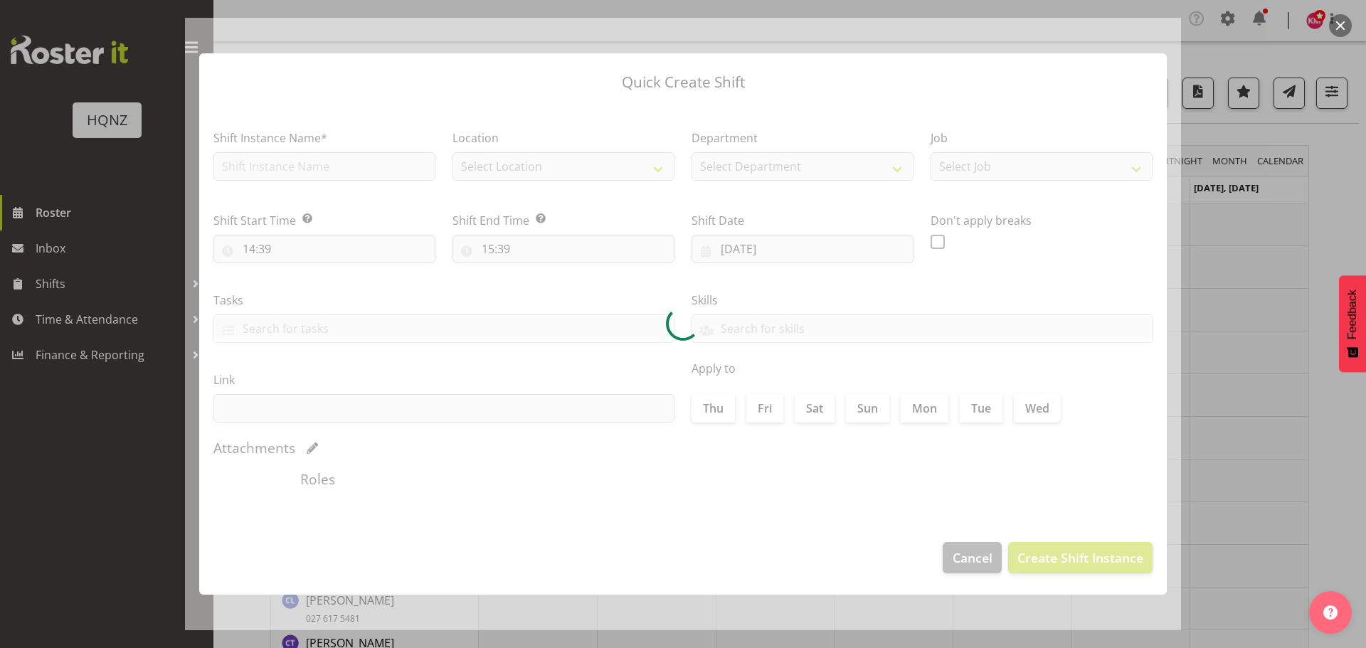
type input "05/09/2025"
checkbox input "true"
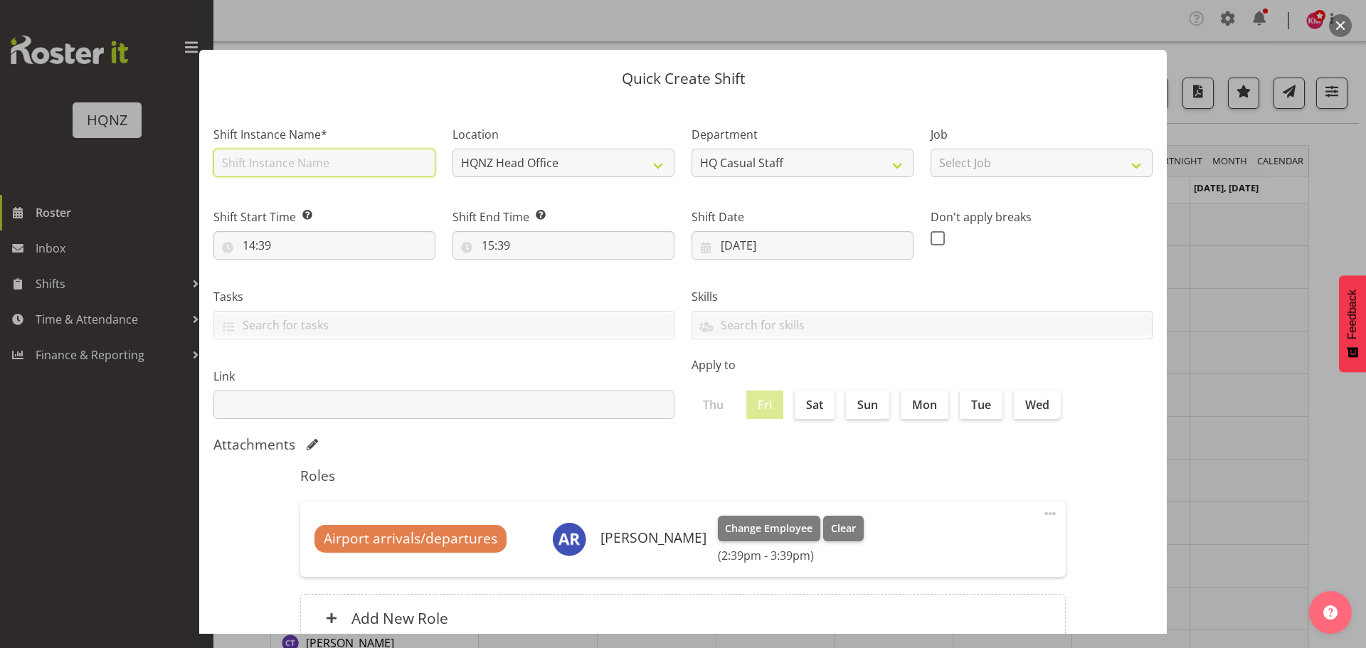
click at [334, 169] on input "text" at bounding box center [324, 163] width 222 height 28
paste input "IMagine theming 6036 - $30/hour"
type input "IMagine theming 6036 - $30/hour"
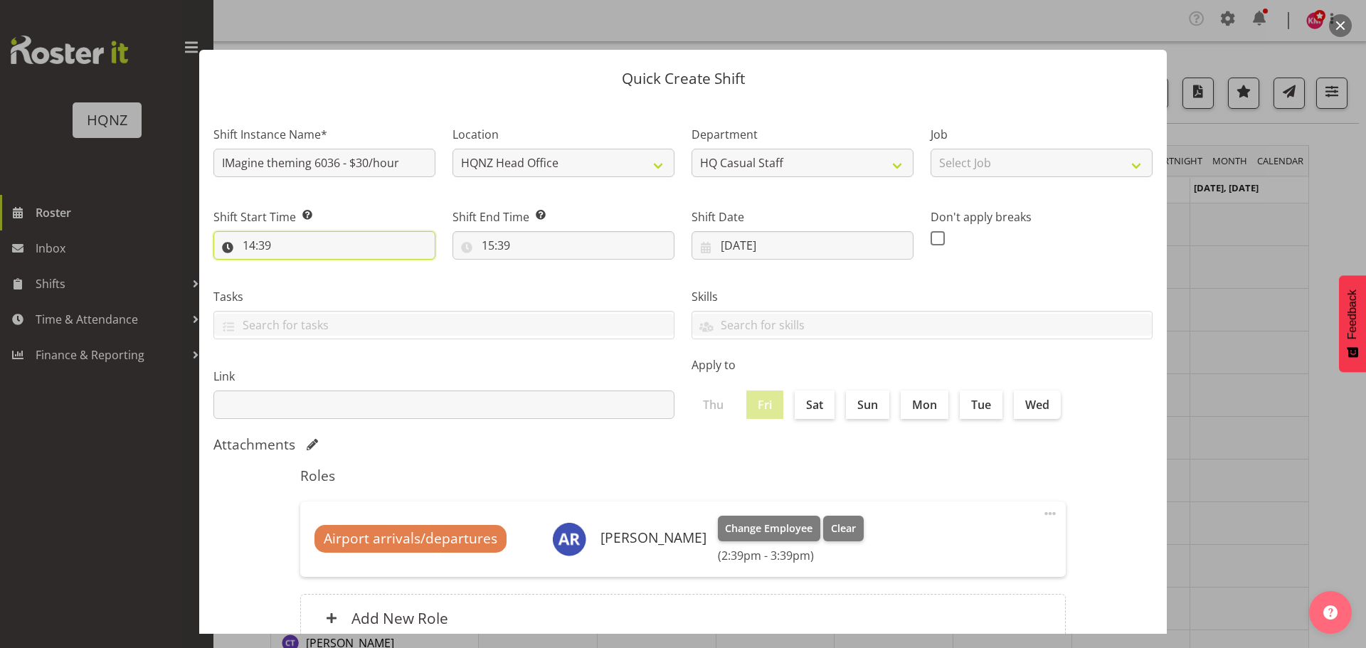
click at [263, 250] on input "14:39" at bounding box center [324, 245] width 222 height 28
click at [316, 287] on select "00 01 02 03 04 05 06 07 08 09 10 11 12 13 14 15 16 17 18 19 20 21 22 23" at bounding box center [311, 282] width 32 height 28
select select "8"
click at [295, 268] on select "00 01 02 03 04 05 06 07 08 09 10 11 12 13 14 15 16 17 18 19 20 21 22 23" at bounding box center [311, 282] width 32 height 28
type input "08:39"
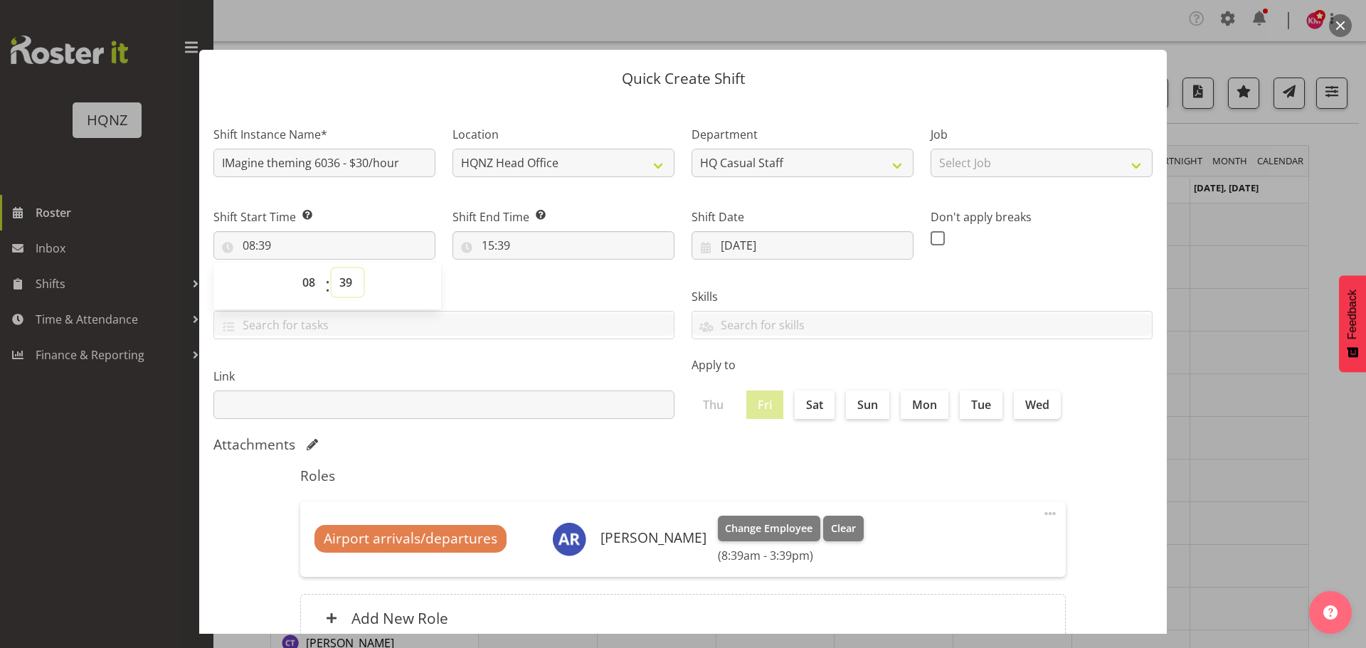
drag, startPoint x: 351, startPoint y: 285, endPoint x: 351, endPoint y: 273, distance: 12.1
click at [351, 285] on select "00 01 02 03 04 05 06 07 08 09 10 11 12 13 14 15 16 17 18 19 20 21 22 23 24 25 2…" at bounding box center [348, 282] width 32 height 28
select select "0"
click at [332, 268] on select "00 01 02 03 04 05 06 07 08 09 10 11 12 13 14 15 16 17 18 19 20 21 22 23 24 25 2…" at bounding box center [348, 282] width 32 height 28
type input "08:00"
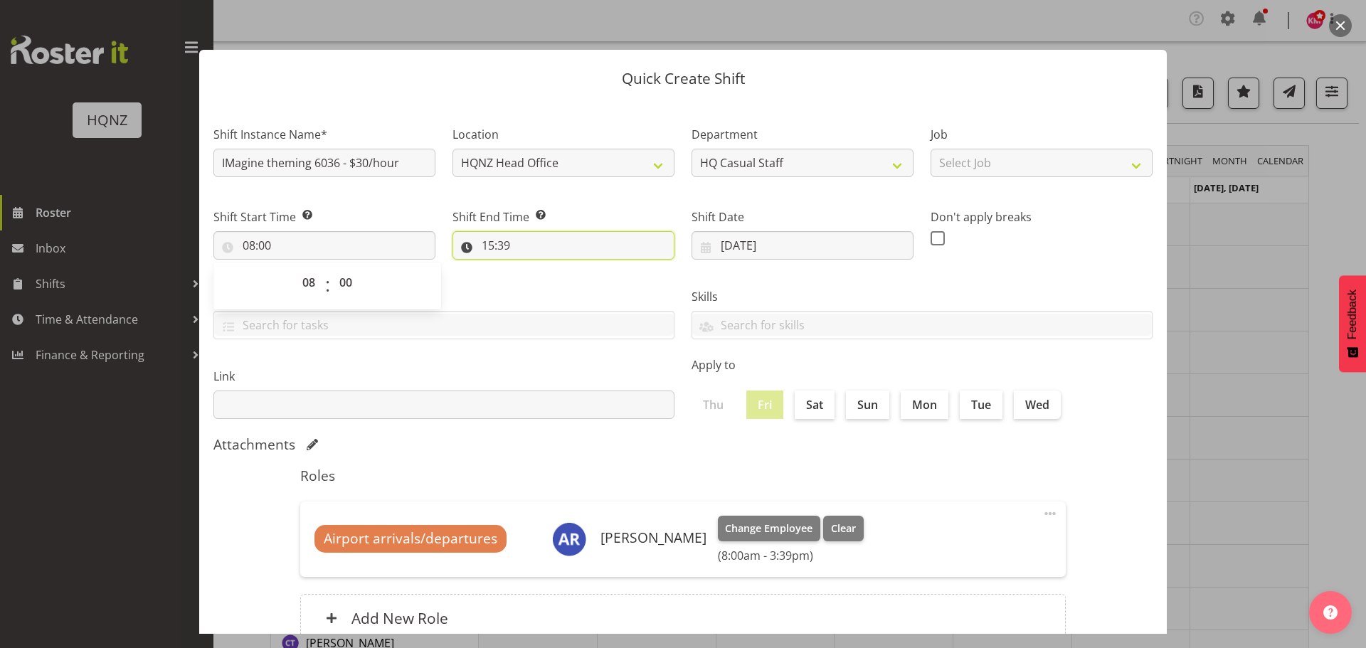
click at [503, 241] on input "15:39" at bounding box center [564, 245] width 222 height 28
click at [547, 283] on select "00 01 02 03 04 05 06 07 08 09 10 11 12 13 14 15 16 17 18 19 20 21 22 23" at bounding box center [550, 282] width 32 height 28
select select "10"
click at [534, 268] on select "00 01 02 03 04 05 06 07 08 09 10 11 12 13 14 15 16 17 18 19 20 21 22 23" at bounding box center [550, 282] width 32 height 28
type input "10:39"
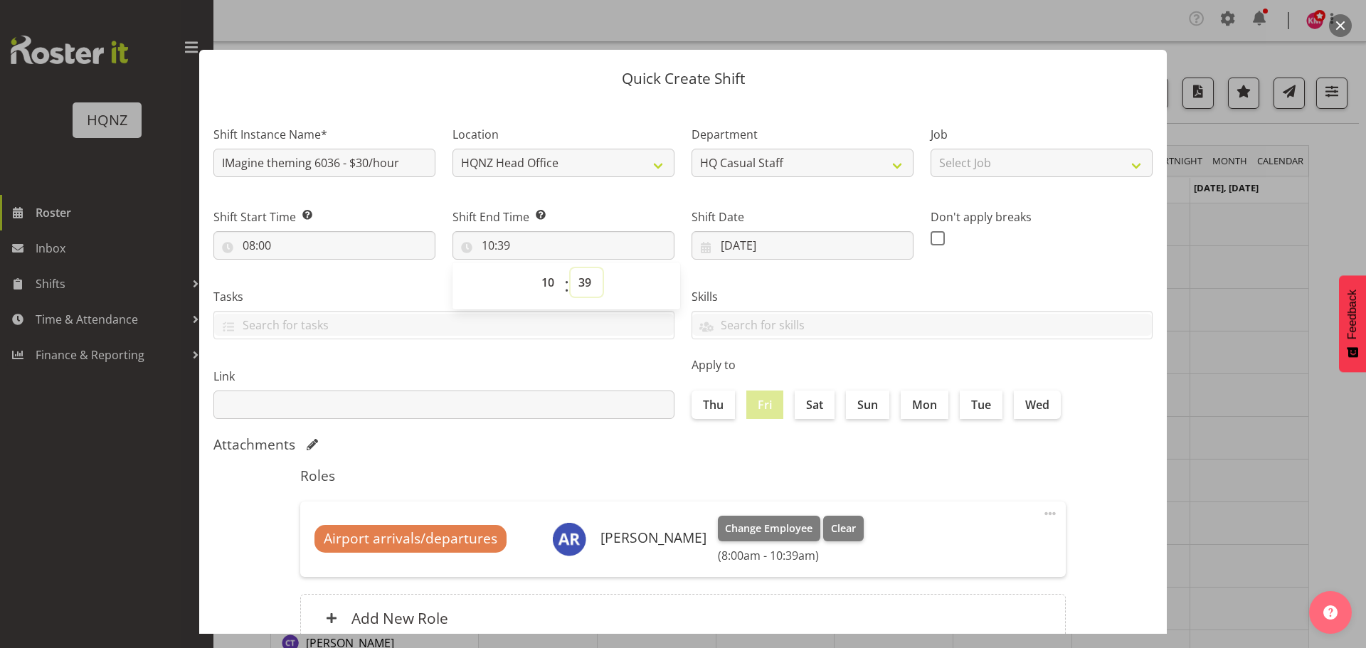
click at [584, 273] on select "00 01 02 03 04 05 06 07 08 09 10 11 12 13 14 15 16 17 18 19 20 21 22 23 24 25 2…" at bounding box center [587, 282] width 32 height 28
select select "0"
click at [571, 268] on select "00 01 02 03 04 05 06 07 08 09 10 11 12 13 14 15 16 17 18 19 20 21 22 23 24 25 2…" at bounding box center [587, 282] width 32 height 28
type input "10:00"
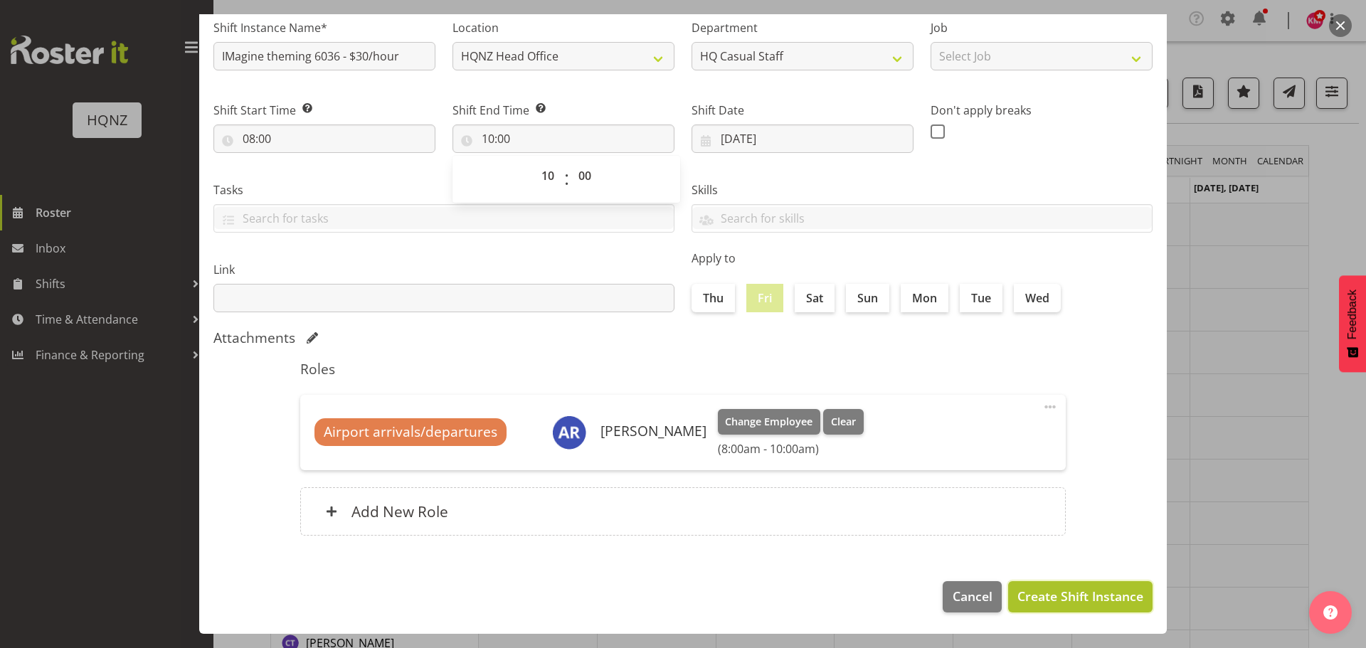
click at [1087, 602] on span "Create Shift Instance" at bounding box center [1081, 596] width 126 height 19
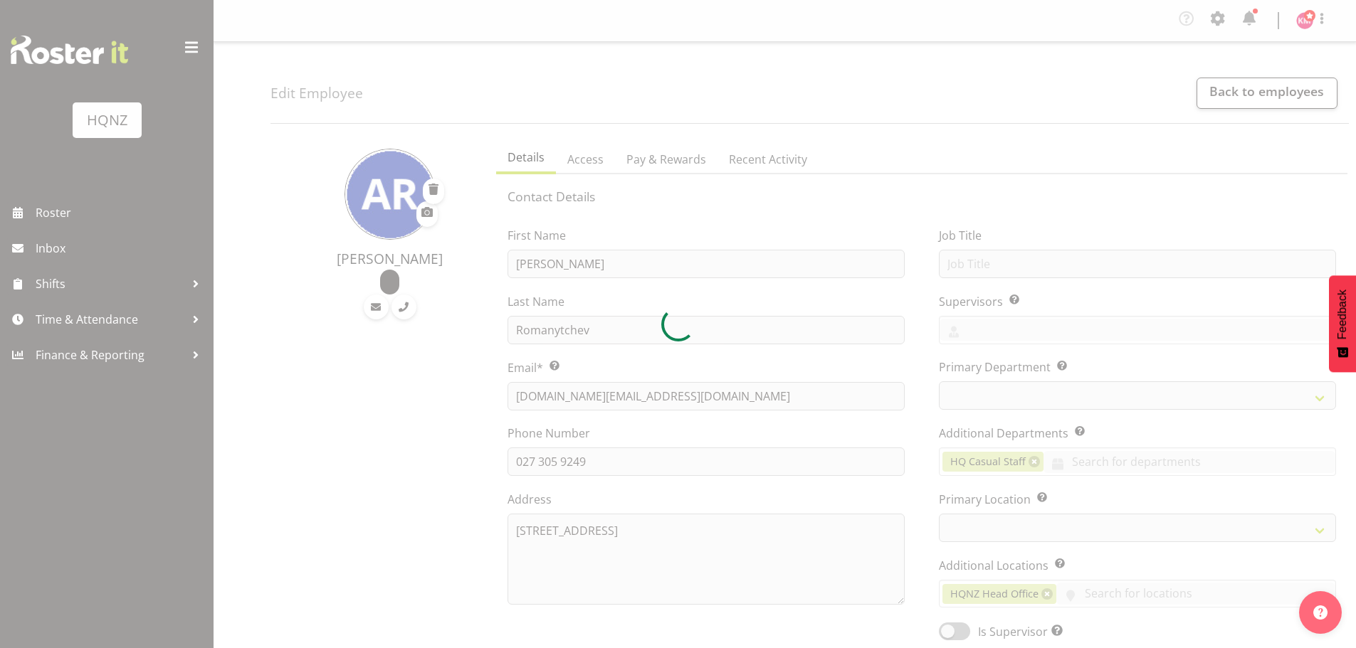
select select "TimelineWeek"
select select
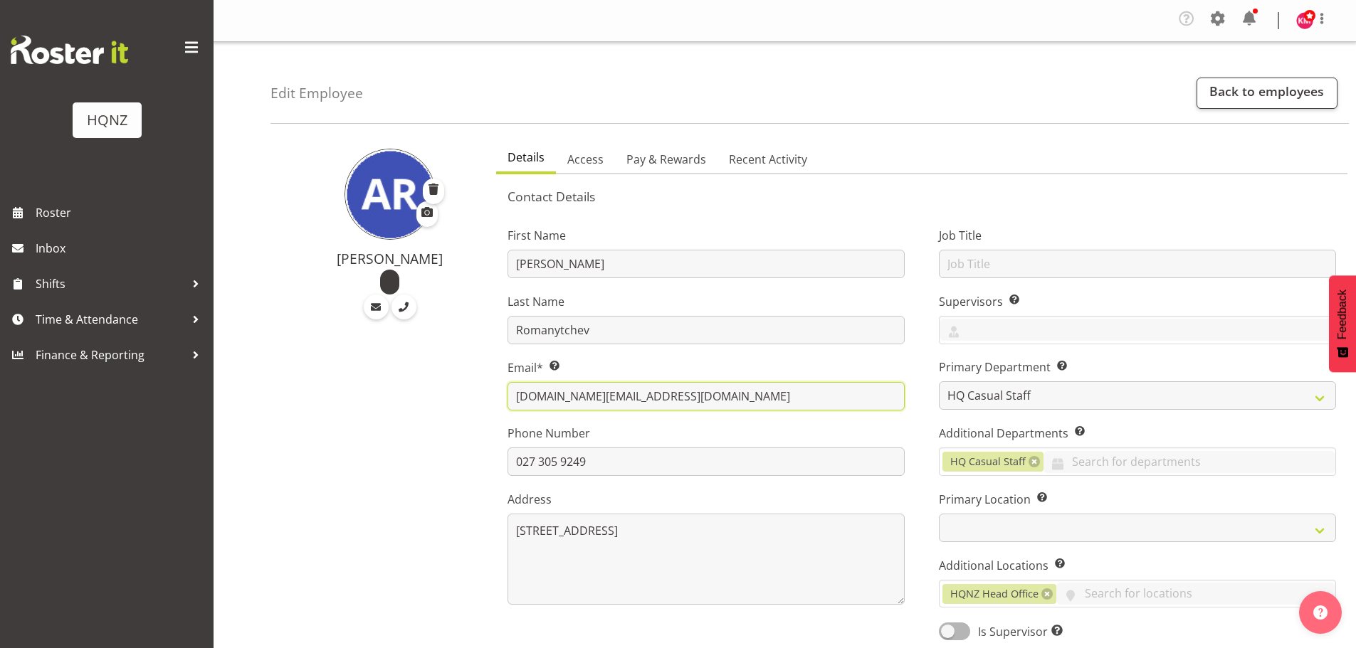
drag, startPoint x: 658, startPoint y: 406, endPoint x: 490, endPoint y: 404, distance: 168.0
click at [490, 404] on div "First Name [PERSON_NAME] Last Name [PERSON_NAME] Email* This is a required fiel…" at bounding box center [705, 429] width 431 height 444
